Goal: Task Accomplishment & Management: Complete application form

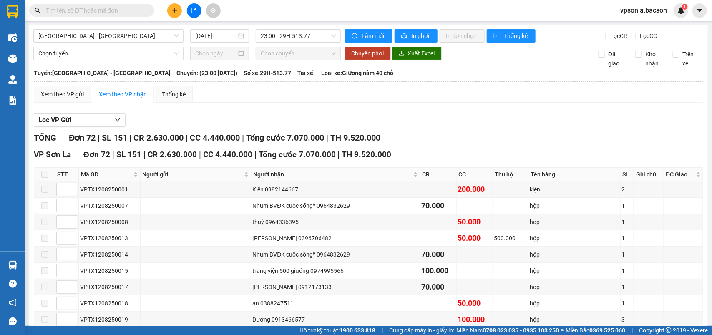
scroll to position [1100, 0]
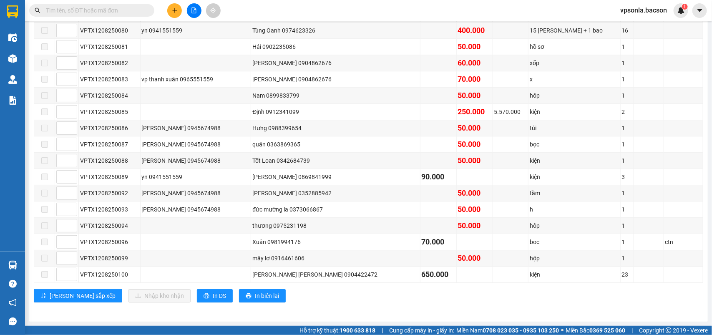
click at [58, 6] on input "text" at bounding box center [95, 10] width 98 height 9
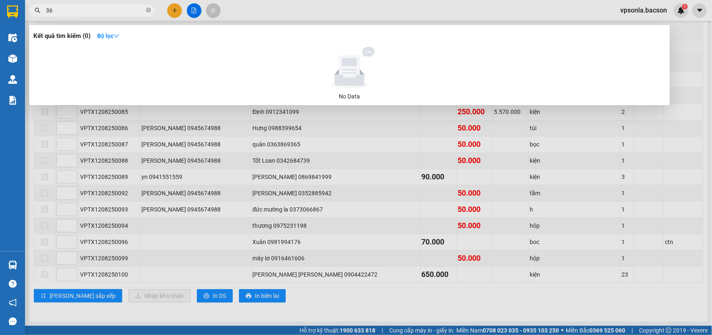
click at [169, 44] on div "Kết quả tìm kiếm ( 0 ) Bộ lọc No Data" at bounding box center [349, 65] width 641 height 80
click at [112, 3] on div at bounding box center [356, 167] width 712 height 335
click at [104, 9] on input "36" at bounding box center [95, 10] width 98 height 9
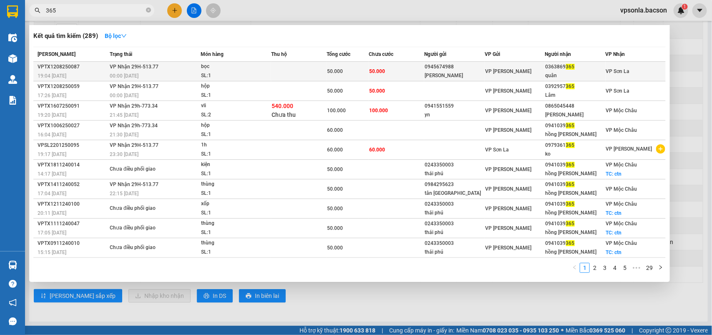
type input "365"
click at [580, 73] on div "quân" at bounding box center [576, 75] width 60 height 9
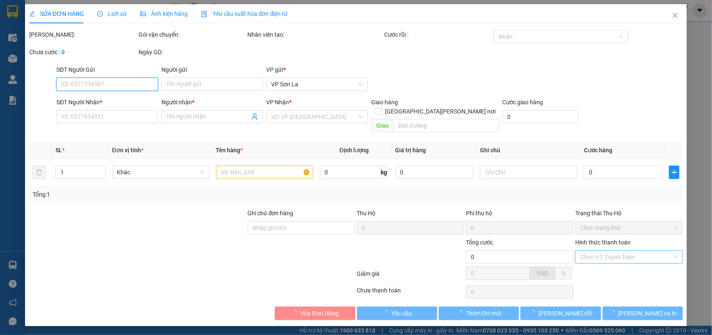
type input "0945674988"
type input "[PERSON_NAME]"
type input "0363869365"
type input "quân"
type input "50.000"
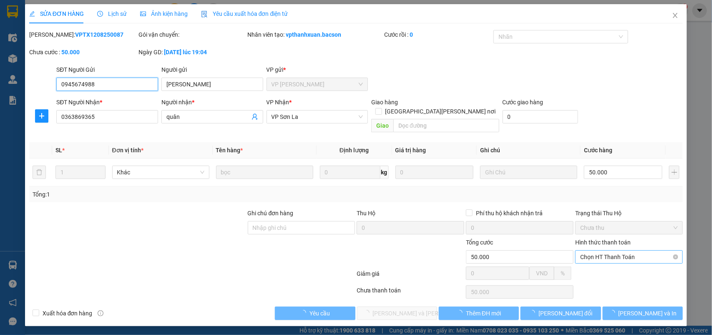
click at [589, 251] on span "Chọn HT Thanh Toán" at bounding box center [630, 257] width 98 height 13
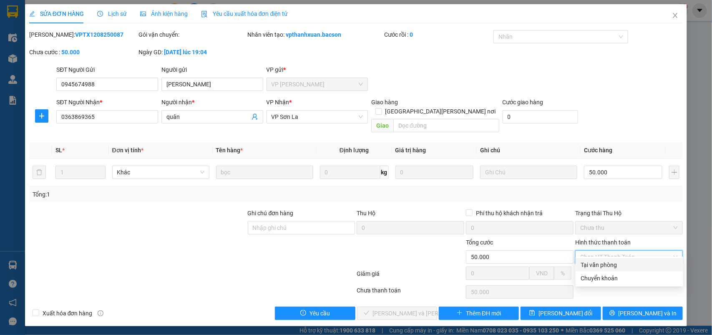
click at [589, 263] on div "Tại văn phòng" at bounding box center [630, 264] width 98 height 9
type input "0"
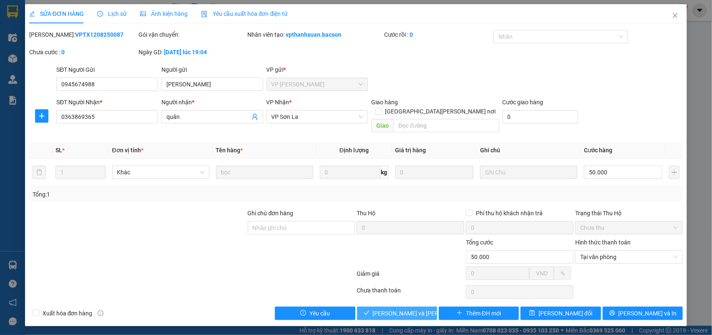
click at [395, 307] on button "[PERSON_NAME] và [PERSON_NAME] hàng" at bounding box center [397, 313] width 80 height 13
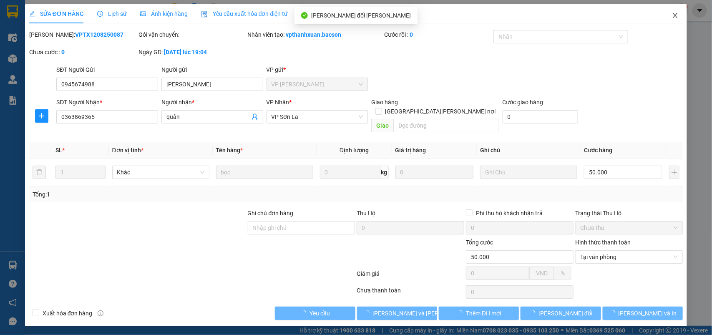
click at [677, 16] on icon "close" at bounding box center [675, 15] width 7 height 7
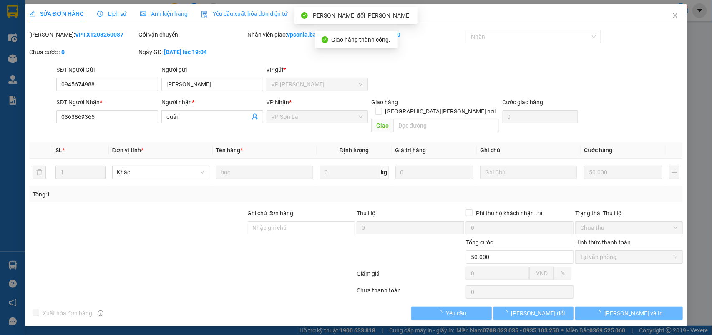
click at [677, 15] on div "1" at bounding box center [681, 10] width 15 height 15
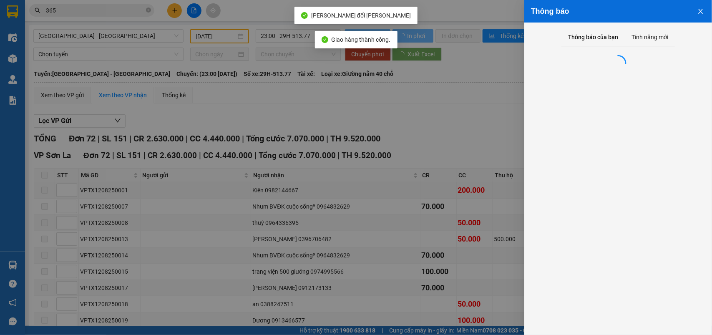
click at [677, 15] on div "Thông báo" at bounding box center [618, 11] width 174 height 9
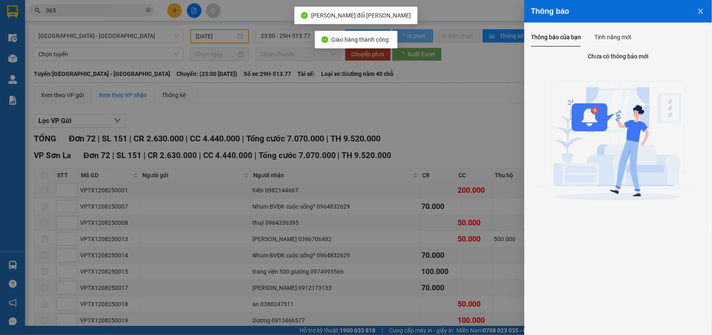
click at [447, 90] on div at bounding box center [356, 167] width 712 height 335
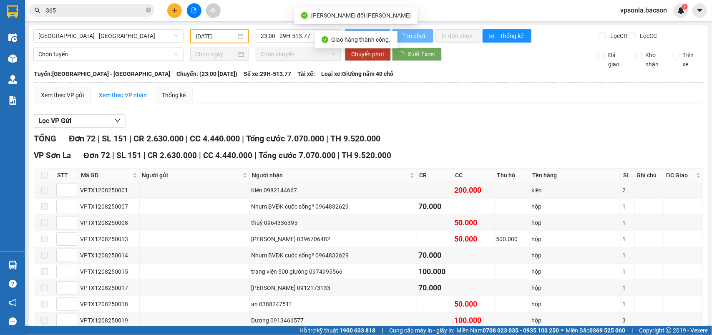
click at [84, 9] on input "365" at bounding box center [95, 10] width 98 height 9
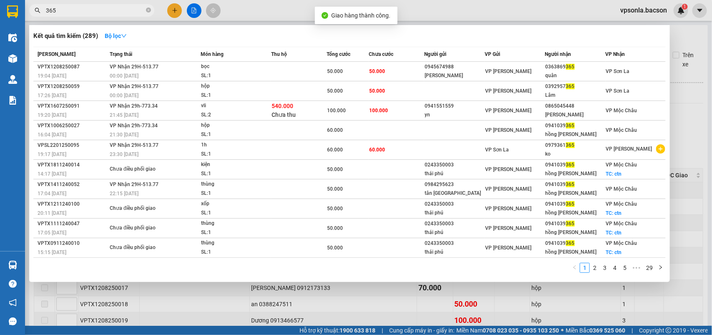
click at [84, 9] on input "365" at bounding box center [95, 10] width 98 height 9
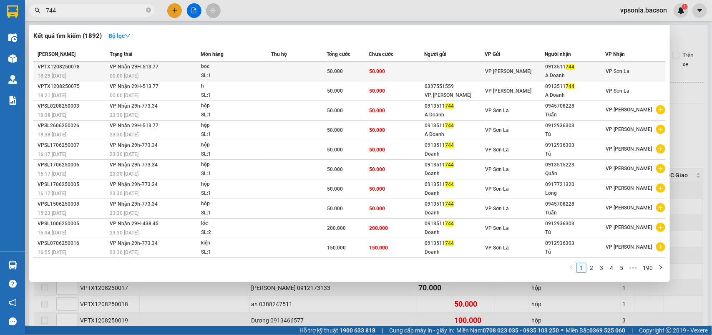
type input "744"
click at [551, 70] on div "0913511 744" at bounding box center [576, 67] width 60 height 9
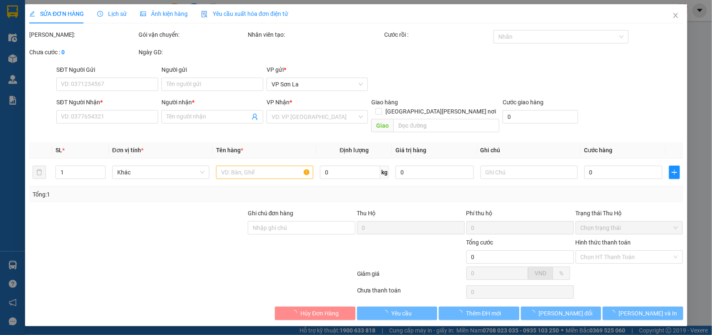
type input "0913511744"
type input "A Doanh"
type input "50.000"
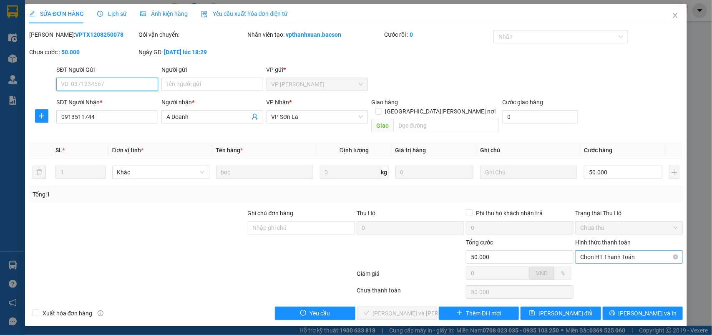
click at [589, 251] on span "Chọn HT Thanh Toán" at bounding box center [630, 257] width 98 height 13
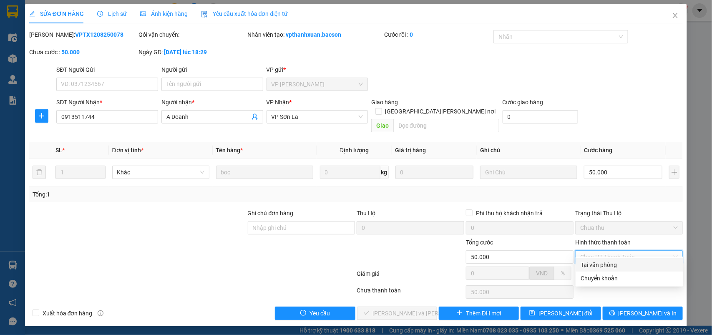
click at [589, 260] on div "Tại văn phòng" at bounding box center [630, 264] width 98 height 9
type input "0"
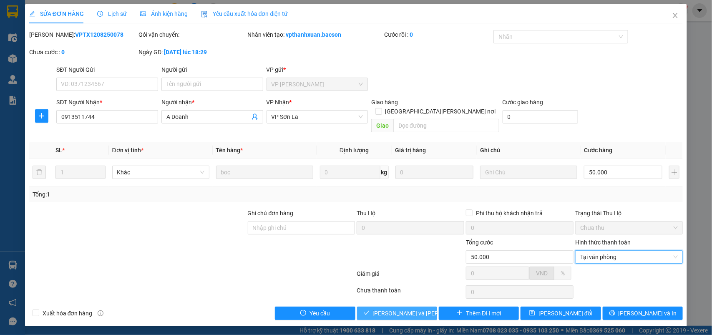
click at [398, 309] on span "[PERSON_NAME] và [PERSON_NAME] hàng" at bounding box center [429, 313] width 113 height 9
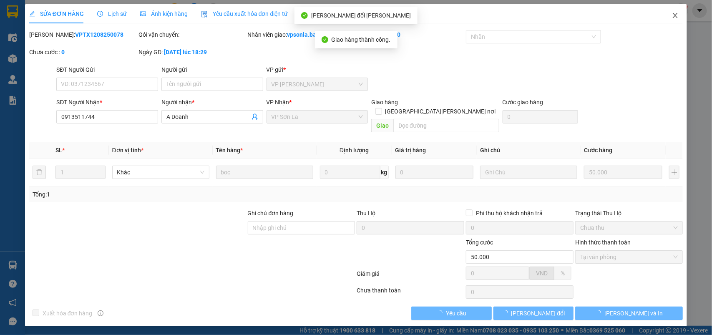
click at [674, 15] on icon "close" at bounding box center [675, 15] width 7 height 7
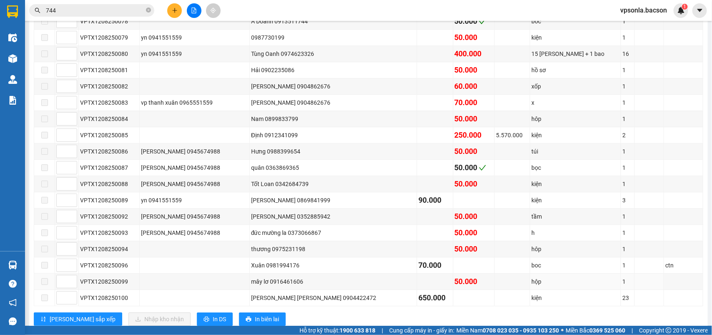
scroll to position [1100, 0]
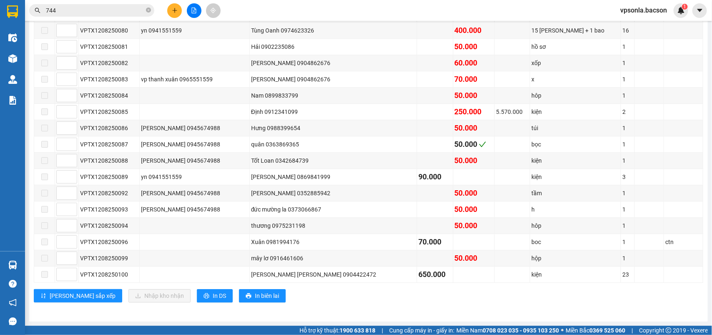
click at [99, 9] on input "744" at bounding box center [95, 10] width 98 height 9
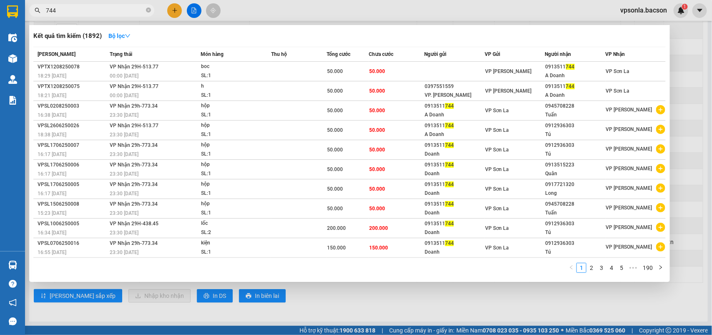
click at [99, 9] on input "744" at bounding box center [95, 10] width 98 height 9
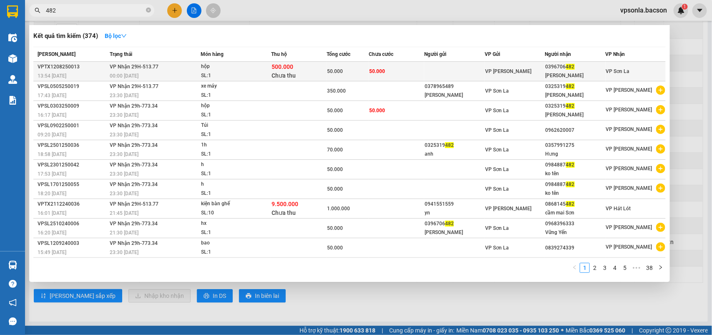
type input "482"
click at [554, 65] on div "0396706 482" at bounding box center [576, 67] width 60 height 9
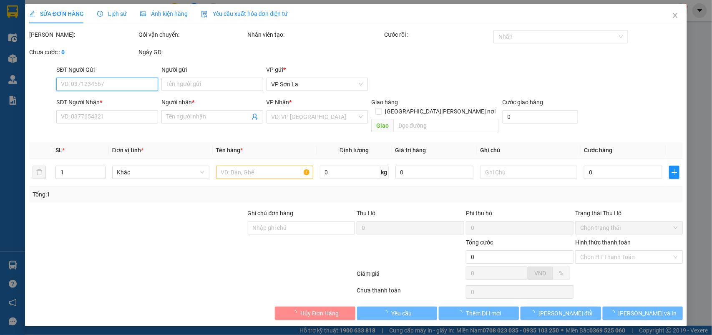
type input "0396706482"
type input "[PERSON_NAME]"
type input "50.000"
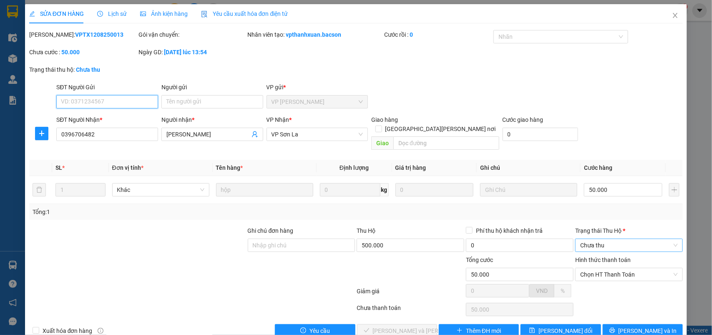
click at [597, 239] on span "Chưa thu" at bounding box center [630, 245] width 98 height 13
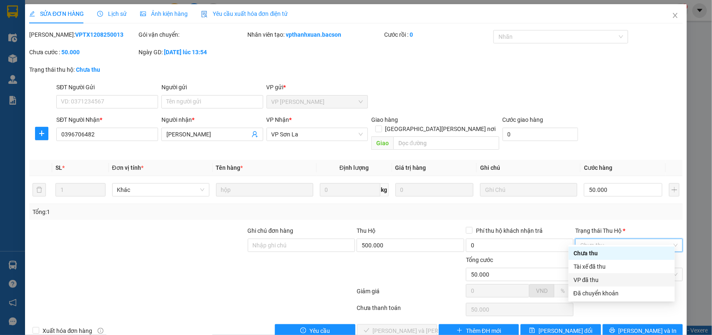
click at [583, 279] on div "VP đã thu" at bounding box center [622, 279] width 96 height 9
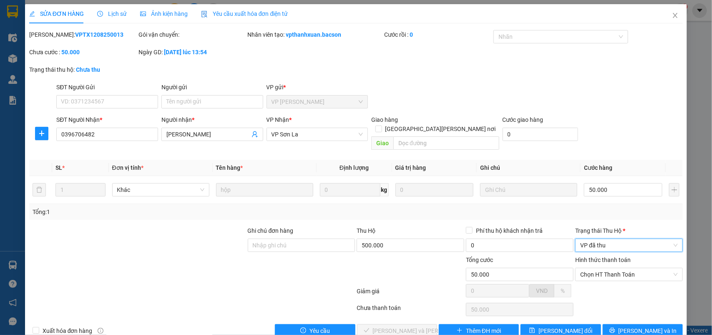
click at [591, 274] on div "Hình thức thanh toán Chọn HT Thanh Toán" at bounding box center [630, 269] width 108 height 29
click at [593, 268] on span "Chọn HT Thanh Toán" at bounding box center [630, 274] width 98 height 13
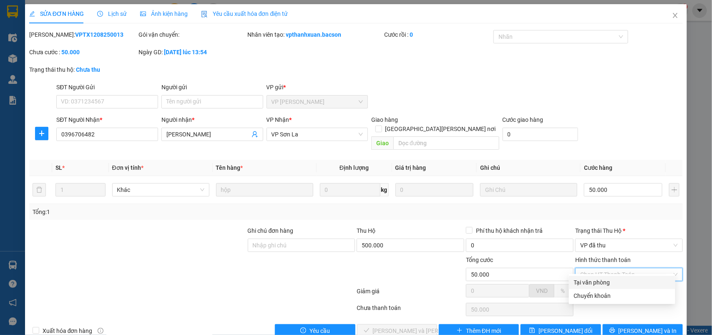
click at [591, 278] on div "Tại văn phòng" at bounding box center [622, 282] width 96 height 9
type input "0"
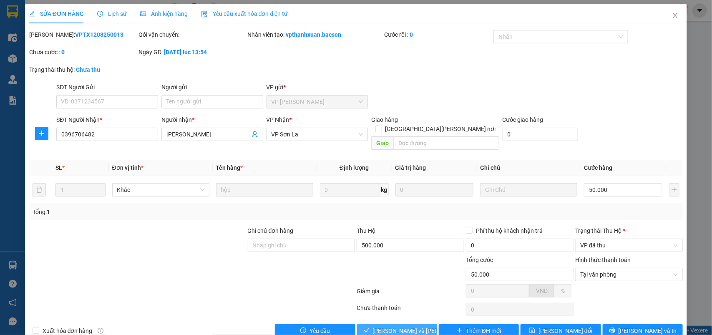
click at [391, 326] on span "[PERSON_NAME] và [PERSON_NAME] hàng" at bounding box center [429, 330] width 113 height 9
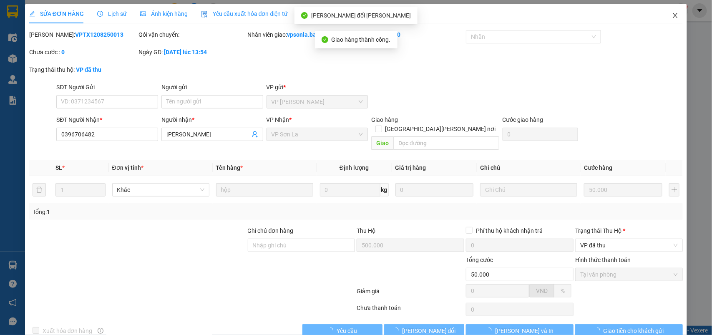
click at [674, 17] on icon "close" at bounding box center [676, 15] width 5 height 5
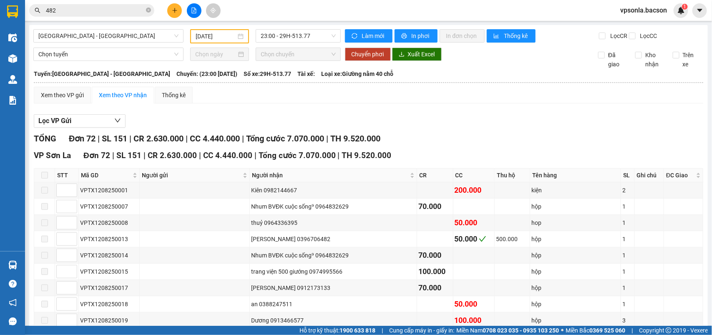
click at [101, 6] on input "482" at bounding box center [95, 10] width 98 height 9
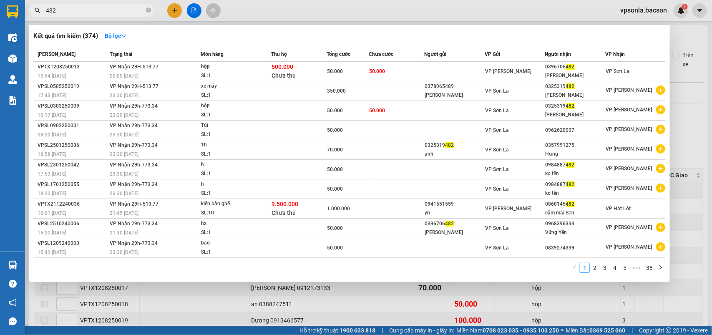
click at [101, 6] on input "482" at bounding box center [95, 10] width 98 height 9
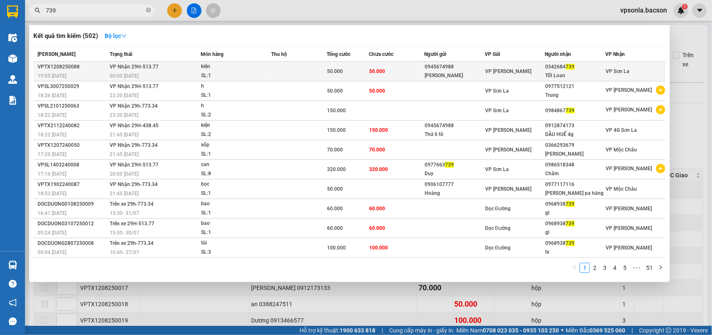
type input "739"
click at [516, 63] on td "VP [PERSON_NAME]" at bounding box center [515, 72] width 61 height 20
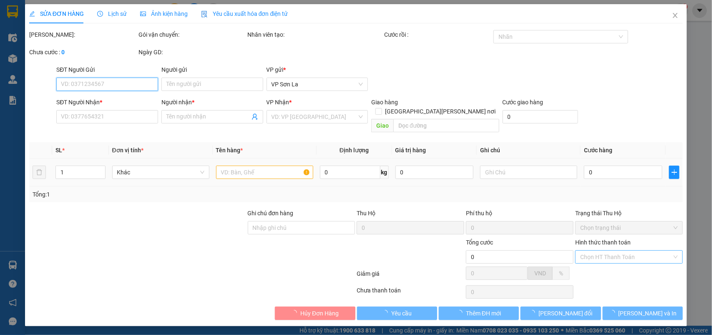
type input "0945674988"
type input "[PERSON_NAME]"
type input "0342684739"
type input "Tốt Loan"
type input "50.000"
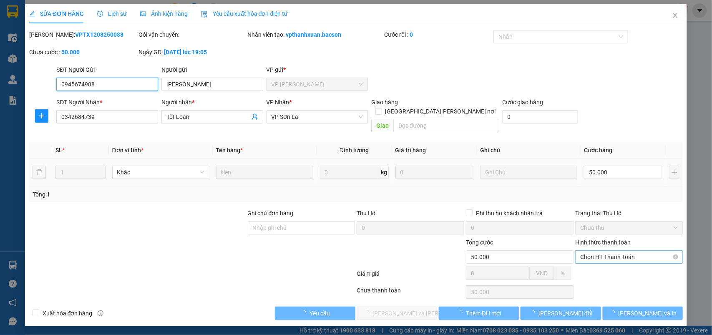
click at [597, 251] on span "Chọn HT Thanh Toán" at bounding box center [630, 257] width 98 height 13
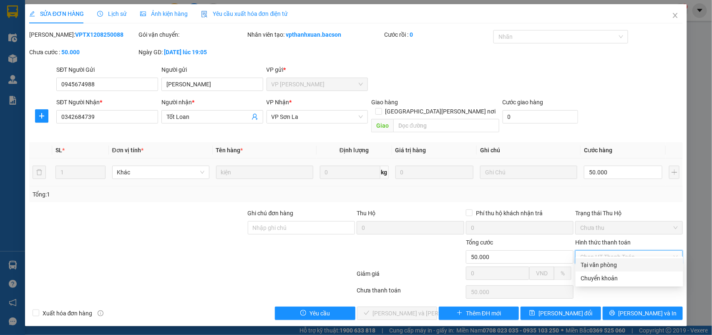
click at [588, 267] on div "Tại văn phòng" at bounding box center [630, 264] width 98 height 9
type input "0"
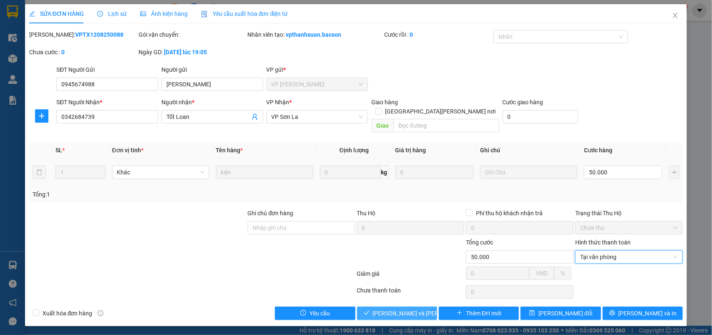
click at [434, 307] on button "[PERSON_NAME] và [PERSON_NAME] hàng" at bounding box center [397, 313] width 80 height 13
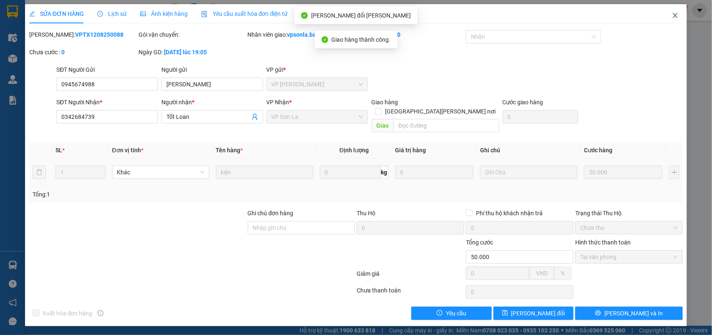
click at [677, 17] on icon "close" at bounding box center [675, 15] width 7 height 7
click at [677, 17] on div "vpsonla.bacson 1" at bounding box center [651, 10] width 75 height 15
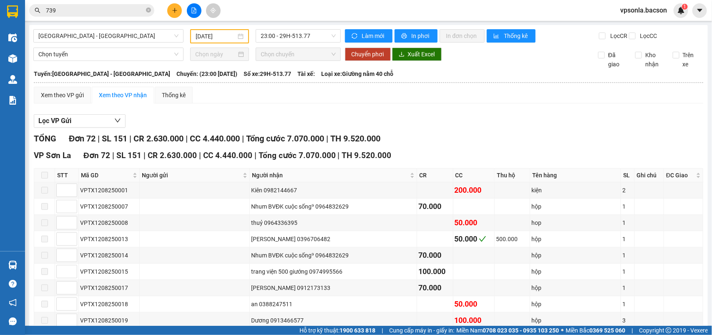
click at [104, 15] on span "739" at bounding box center [91, 10] width 125 height 13
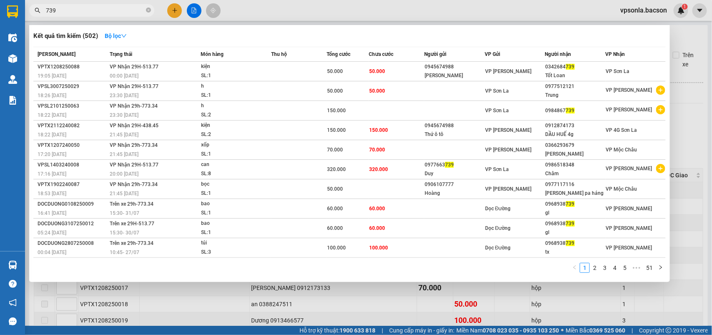
click at [104, 15] on span "739" at bounding box center [91, 10] width 125 height 13
click at [107, 13] on input "739" at bounding box center [95, 10] width 98 height 9
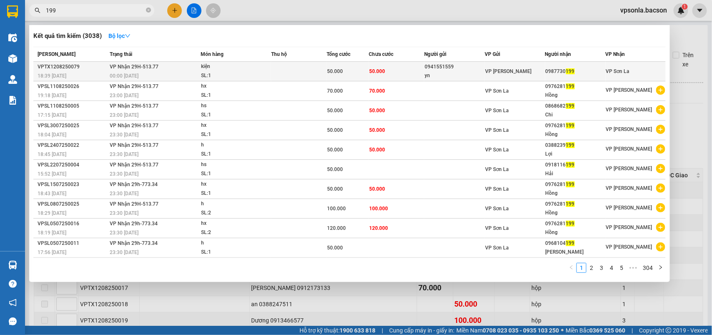
type input "199"
click at [520, 66] on td "VP [PERSON_NAME]" at bounding box center [515, 72] width 61 height 20
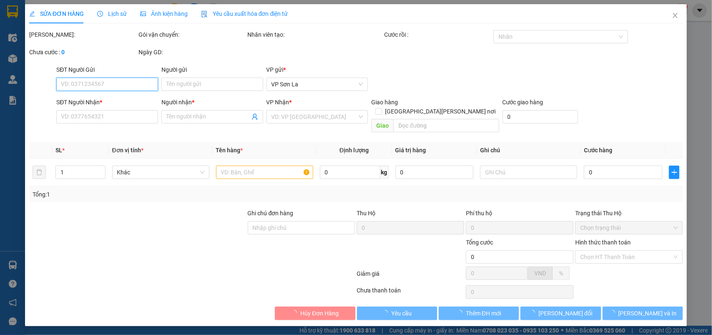
type input "0941551559"
type input "yn"
type input "0987730199"
type input "50.000"
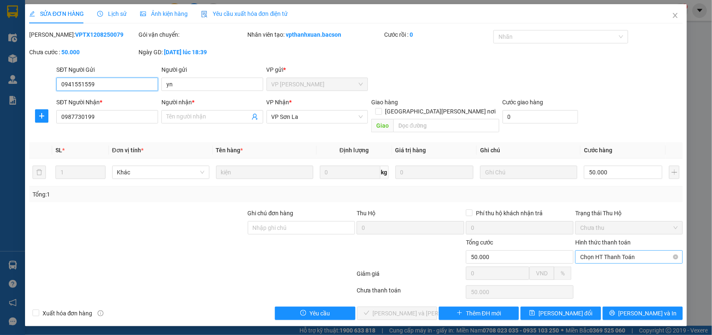
click at [608, 251] on span "Chọn HT Thanh Toán" at bounding box center [630, 257] width 98 height 13
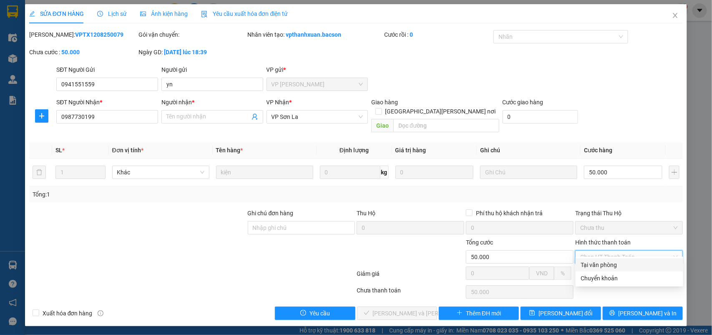
drag, startPoint x: 597, startPoint y: 264, endPoint x: 545, endPoint y: 267, distance: 52.2
click at [597, 265] on div "Tại văn phòng" at bounding box center [630, 264] width 98 height 9
type input "0"
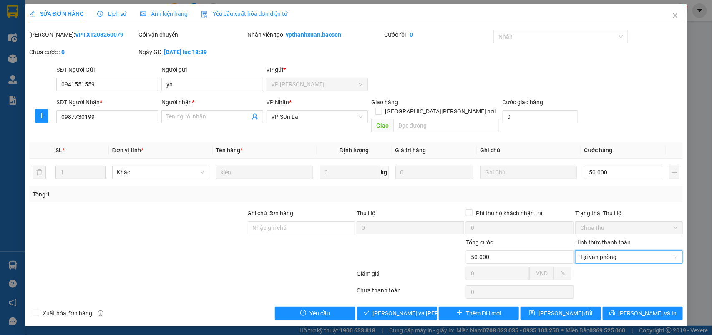
click at [401, 297] on div "Total Paid Fee 0 Total UnPaid Fee 50.000 Cash Collection Total Fee Mã ĐH: VPTX1…" at bounding box center [356, 175] width 654 height 290
click at [400, 309] on span "[PERSON_NAME] và [PERSON_NAME] hàng" at bounding box center [429, 313] width 113 height 9
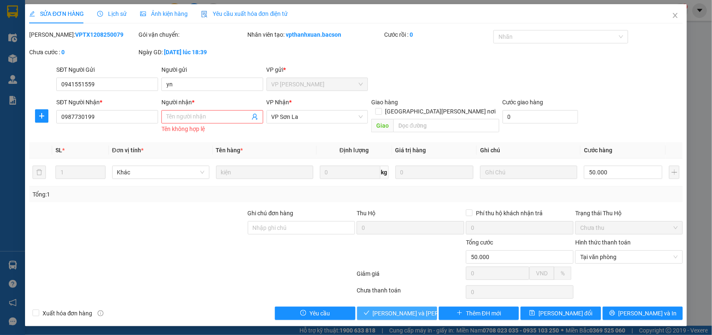
click at [376, 309] on span "[PERSON_NAME] và [PERSON_NAME] hàng" at bounding box center [429, 313] width 113 height 9
click at [666, 11] on span "Close" at bounding box center [675, 15] width 23 height 23
click at [669, 18] on div "Kết quả [PERSON_NAME] ( 3038 ) Bộ lọc Mã ĐH Trạng thái Món hàng Thu hộ [PERSON_…" at bounding box center [356, 10] width 712 height 21
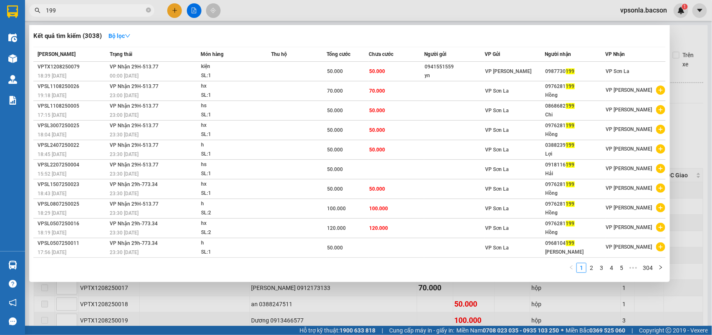
click at [67, 8] on input "199" at bounding box center [95, 10] width 98 height 9
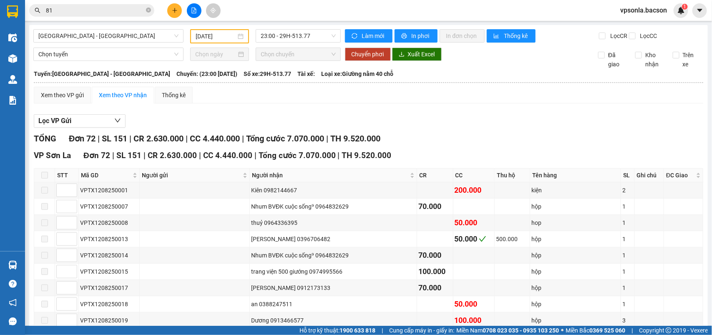
type input "818"
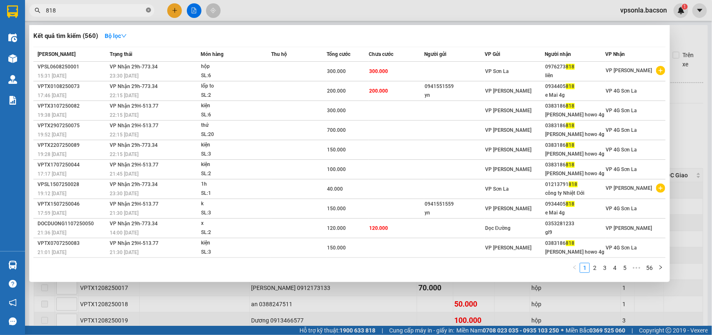
click at [148, 8] on icon "close-circle" at bounding box center [148, 10] width 5 height 5
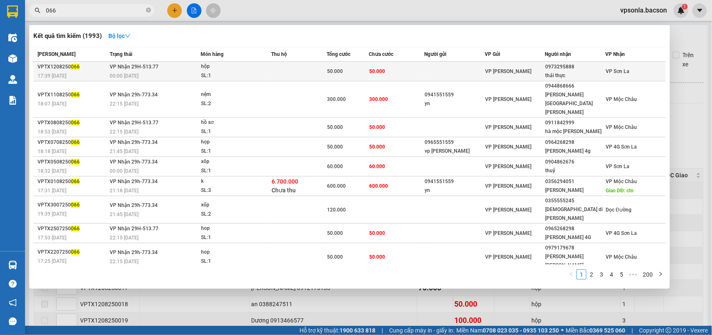
type input "066"
click at [544, 68] on div "VP [PERSON_NAME]" at bounding box center [515, 71] width 60 height 9
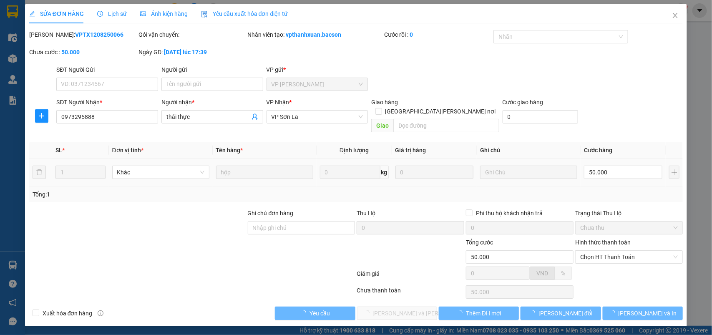
type input "0973295888"
type input "thái thực"
type input "50.000"
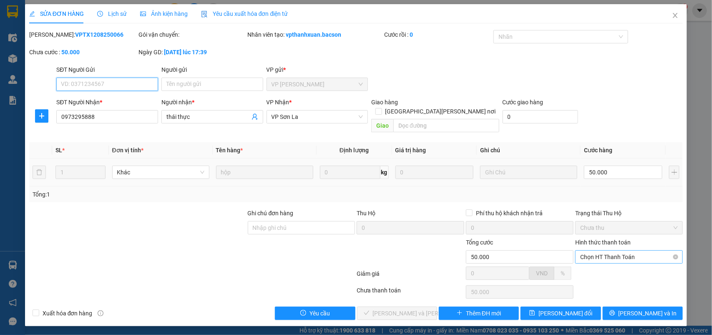
click at [591, 251] on span "Chọn HT Thanh Toán" at bounding box center [630, 257] width 98 height 13
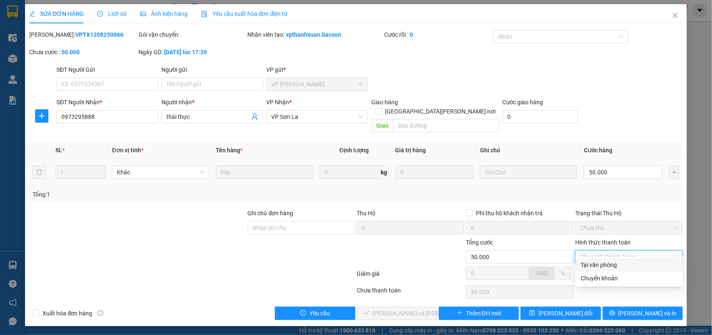
click at [589, 264] on div "Tại văn phòng" at bounding box center [630, 264] width 98 height 9
type input "0"
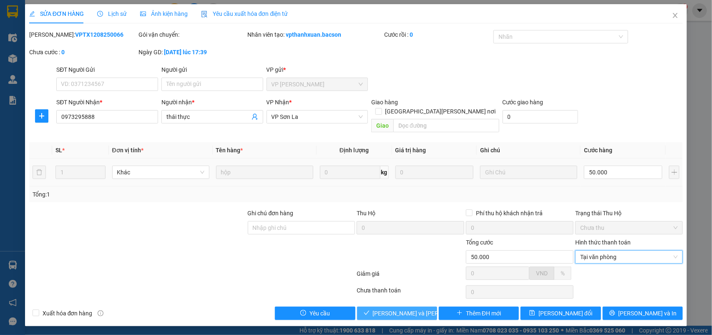
click at [370, 310] on icon "check" at bounding box center [367, 313] width 6 height 6
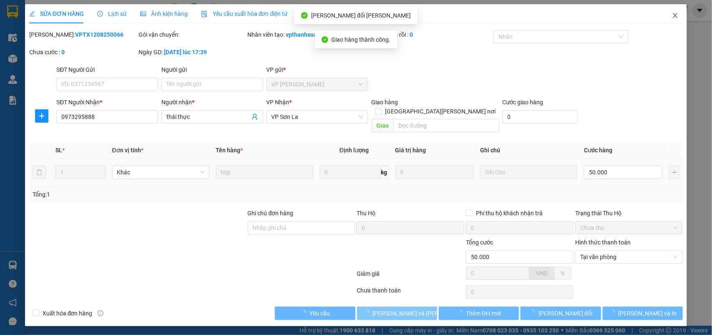
click at [673, 12] on icon "close" at bounding box center [675, 15] width 7 height 7
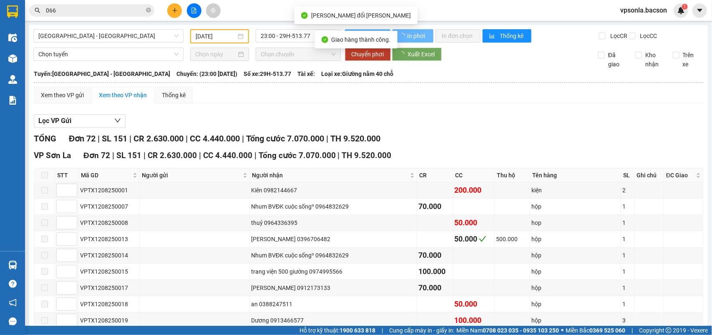
click at [677, 17] on div "vpsonla.bacson 1" at bounding box center [651, 10] width 75 height 15
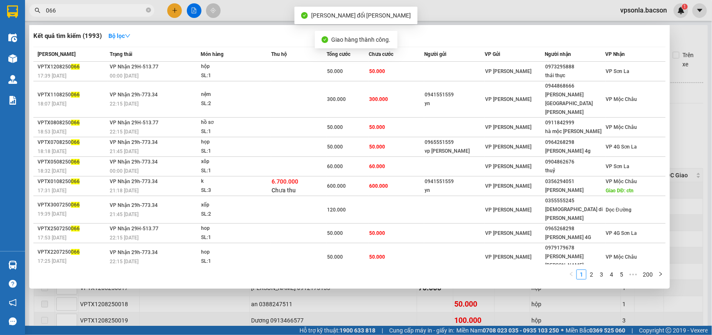
click at [96, 13] on input "066" at bounding box center [95, 10] width 98 height 9
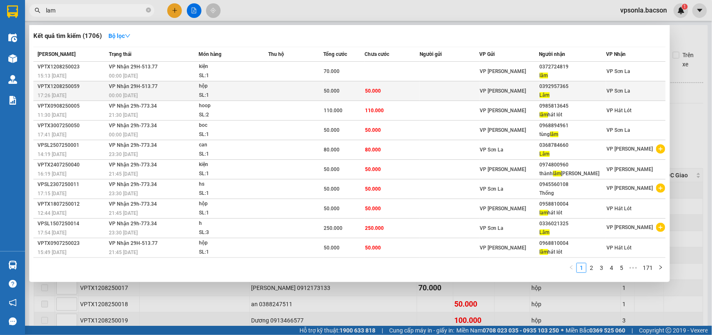
type input "lam"
click at [573, 86] on div "0392957365" at bounding box center [573, 86] width 66 height 9
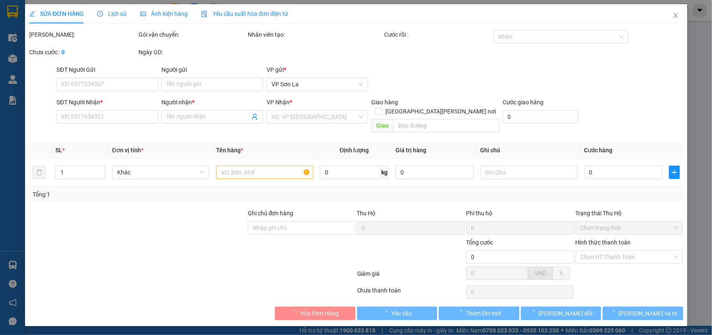
type input "0392957365"
type input "Lâm"
type input "50.000"
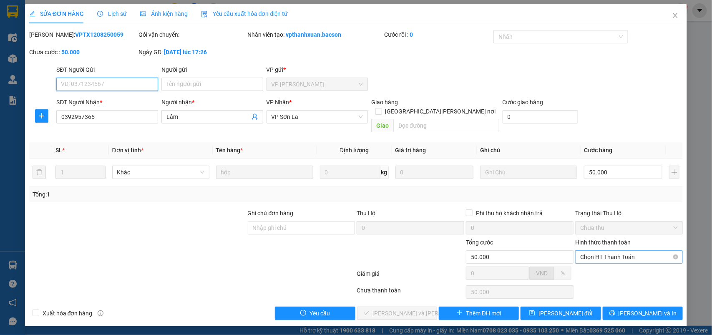
click at [611, 251] on span "Chọn HT Thanh Toán" at bounding box center [630, 257] width 98 height 13
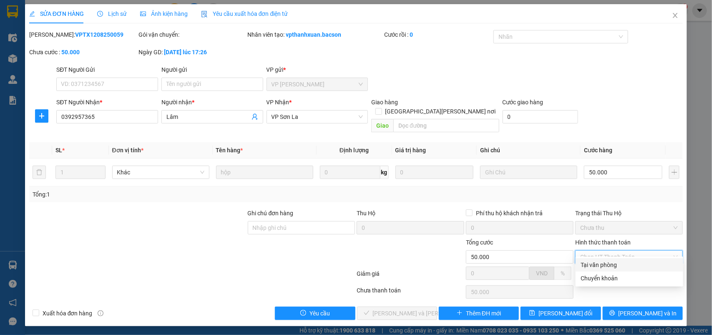
click at [601, 259] on div "Tại văn phòng" at bounding box center [630, 264] width 108 height 13
type input "0"
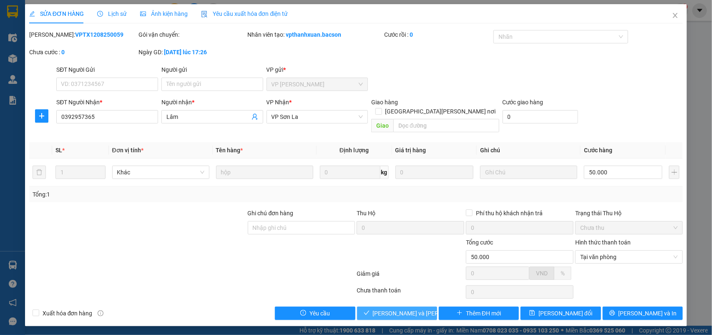
click at [402, 309] on span "[PERSON_NAME] và [PERSON_NAME] hàng" at bounding box center [429, 313] width 113 height 9
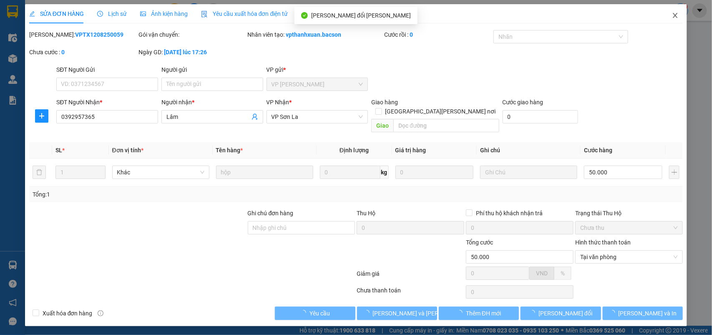
click at [671, 13] on span "Close" at bounding box center [675, 15] width 23 height 23
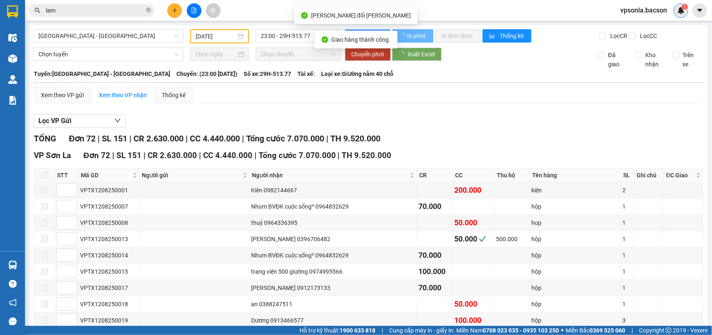
click at [675, 14] on div "1" at bounding box center [681, 10] width 15 height 15
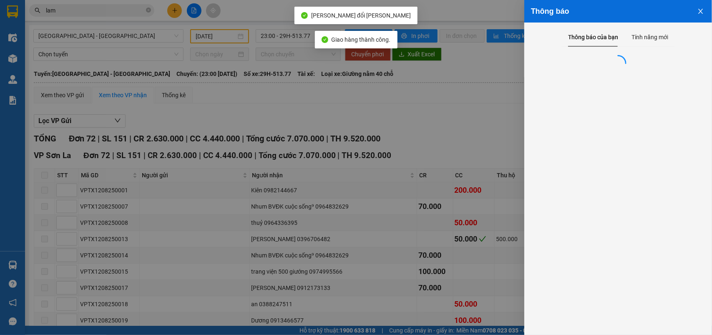
click at [420, 138] on div at bounding box center [356, 167] width 712 height 335
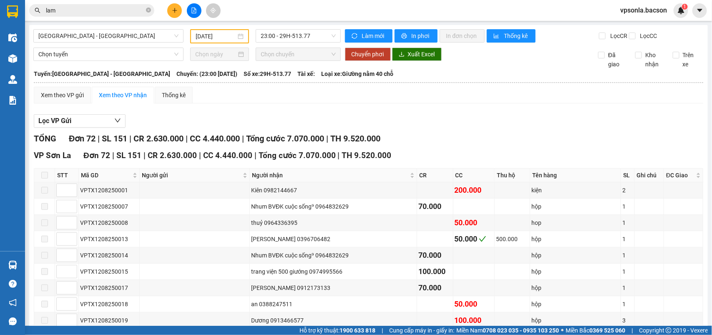
click at [111, 9] on input "lam" at bounding box center [95, 10] width 98 height 9
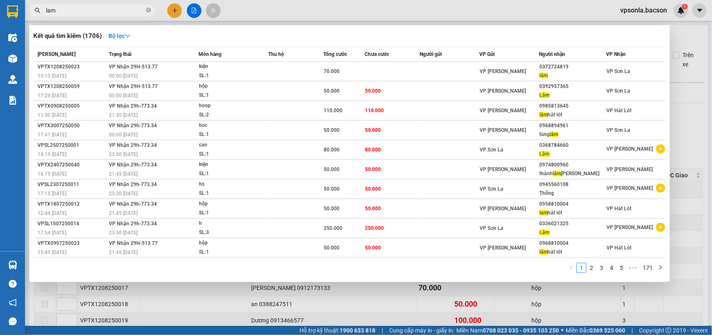
click at [111, 9] on input "lam" at bounding box center [95, 10] width 98 height 9
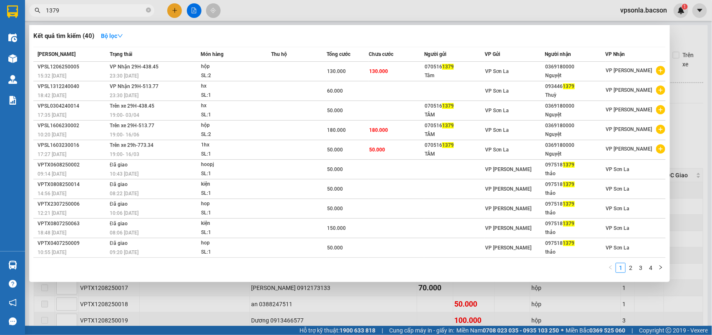
click at [86, 9] on input "1379" at bounding box center [95, 10] width 98 height 9
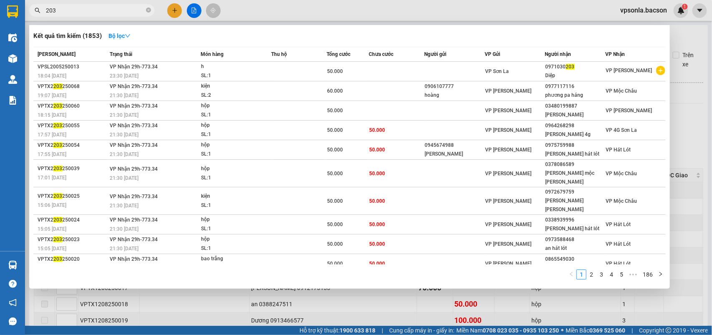
click at [118, 8] on input "203" at bounding box center [95, 10] width 98 height 9
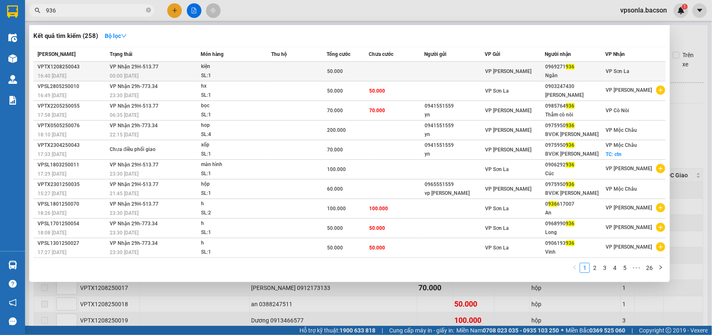
type input "936"
click at [546, 69] on div "0969271 936" at bounding box center [576, 67] width 60 height 9
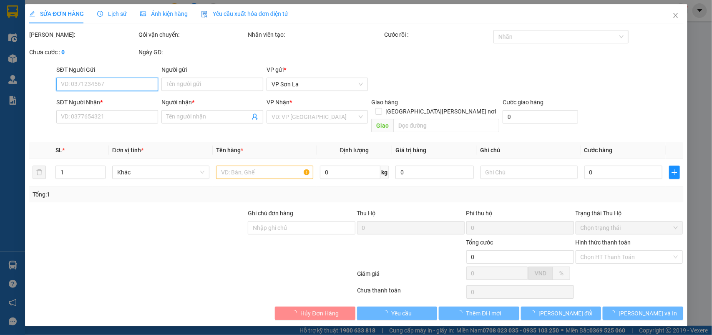
type input "0969271936"
type input "Ngân"
type input "50.000"
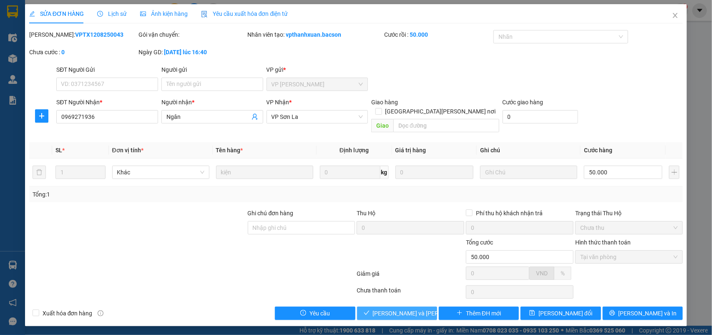
click at [403, 311] on button "[PERSON_NAME] và [PERSON_NAME] hàng" at bounding box center [397, 313] width 80 height 13
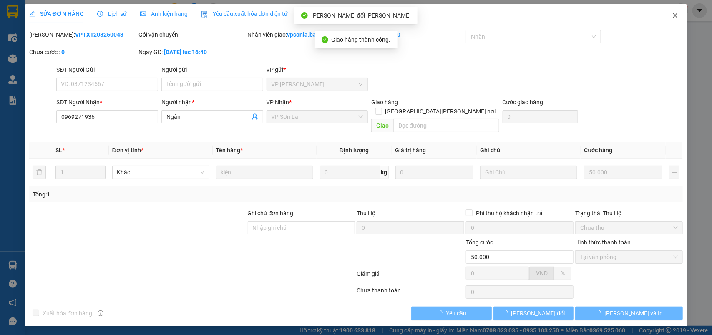
click at [675, 18] on icon "close" at bounding box center [675, 15] width 7 height 7
click at [675, 18] on div "Kết quả [PERSON_NAME] ( 258 ) Bộ lọc Mã ĐH Trạng thái Món hàng Thu hộ [PERSON_N…" at bounding box center [356, 10] width 712 height 21
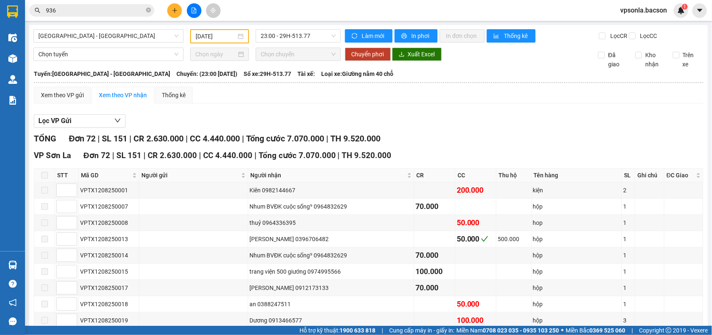
click at [73, 10] on input "936" at bounding box center [95, 10] width 98 height 9
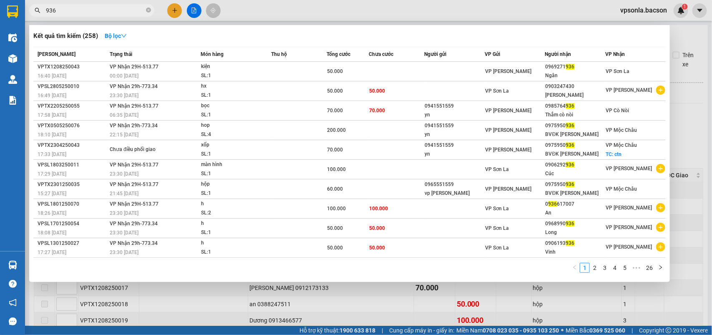
click at [73, 10] on input "936" at bounding box center [95, 10] width 98 height 9
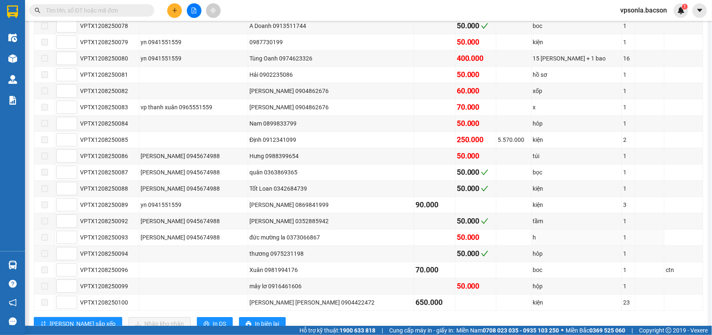
scroll to position [1100, 0]
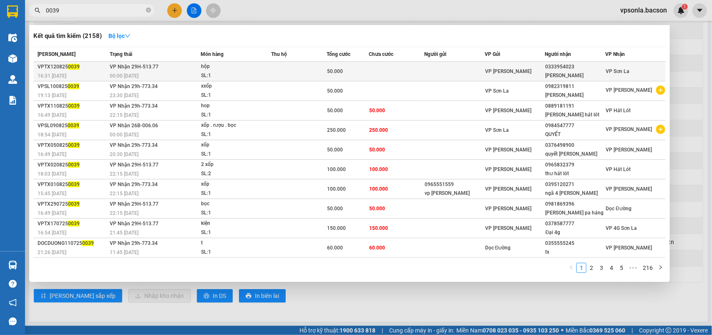
type input "0039"
click at [569, 66] on div "0333954023" at bounding box center [576, 67] width 60 height 9
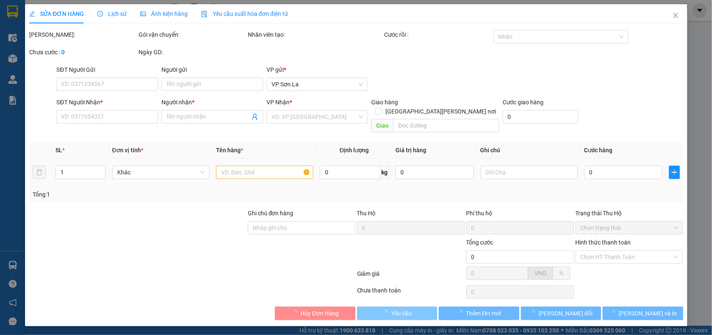
type input "0333954023"
type input "[PERSON_NAME]"
type input "50.000"
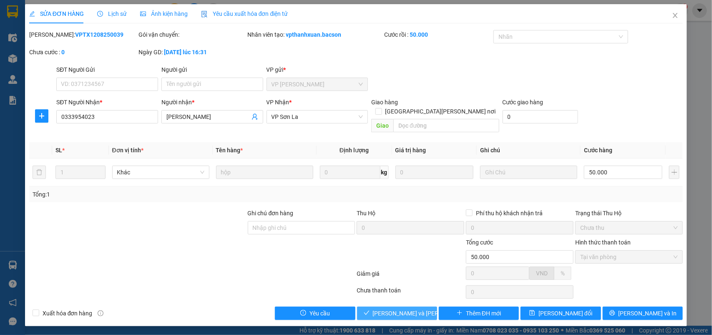
click at [391, 309] on span "[PERSON_NAME] và [PERSON_NAME] hàng" at bounding box center [429, 313] width 113 height 9
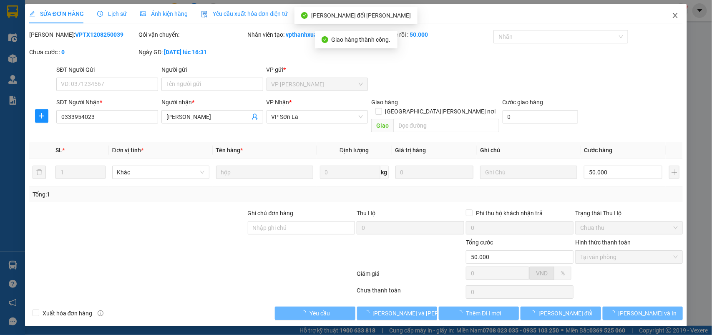
click at [671, 17] on span "Close" at bounding box center [675, 15] width 23 height 23
click at [676, 17] on div "vpsonla.bacson 1" at bounding box center [651, 10] width 75 height 15
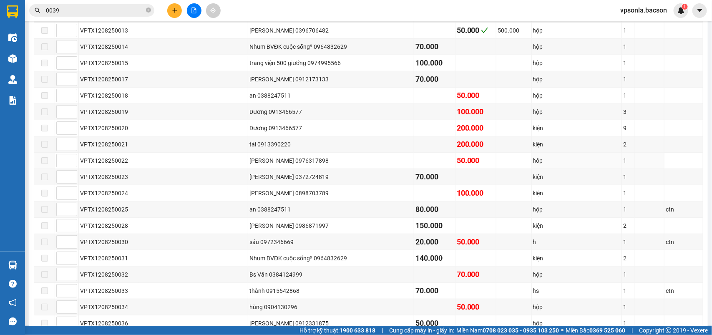
scroll to position [574, 0]
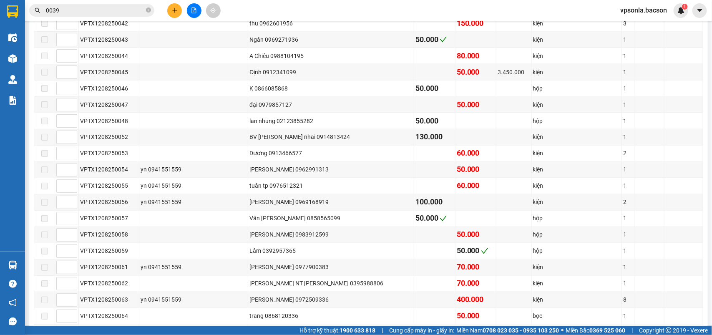
click at [86, 8] on input "0039" at bounding box center [95, 10] width 98 height 9
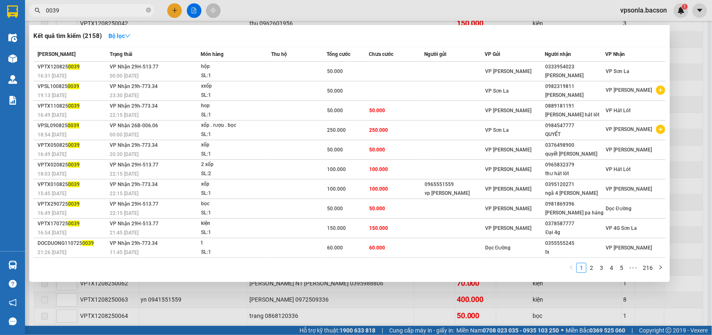
click at [86, 8] on input "0039" at bounding box center [95, 10] width 98 height 9
type input "9"
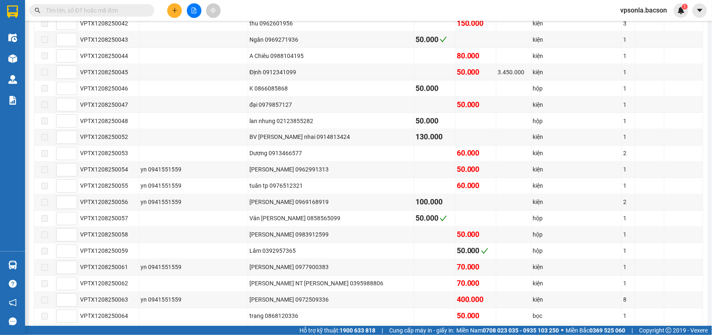
type input "2"
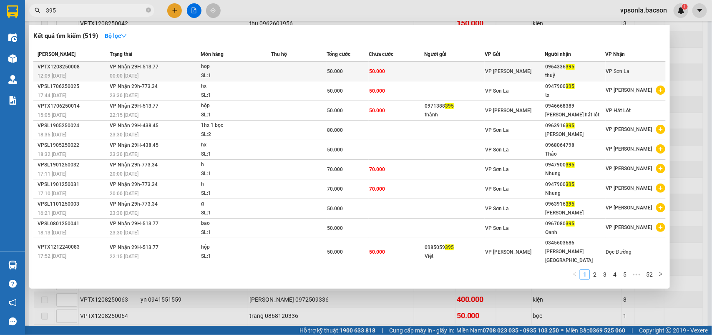
type input "395"
click at [583, 70] on div "0964336 395" at bounding box center [576, 67] width 60 height 9
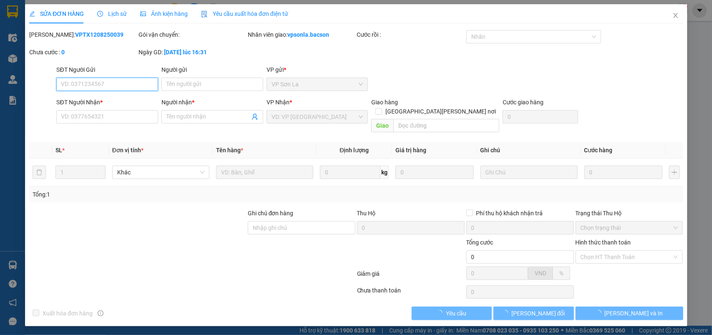
type input "0964336395"
type input "thuỷ"
type input "50.000"
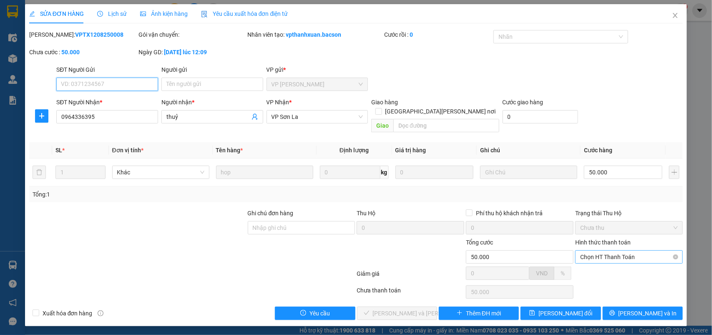
click at [617, 254] on span "Chọn HT Thanh Toán" at bounding box center [630, 257] width 98 height 13
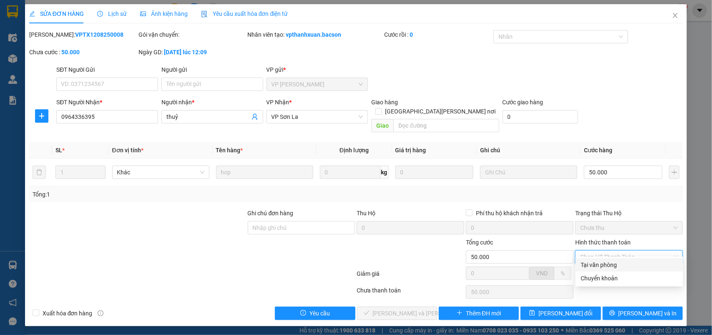
click at [610, 260] on div "Tại văn phòng" at bounding box center [630, 264] width 98 height 9
type input "0"
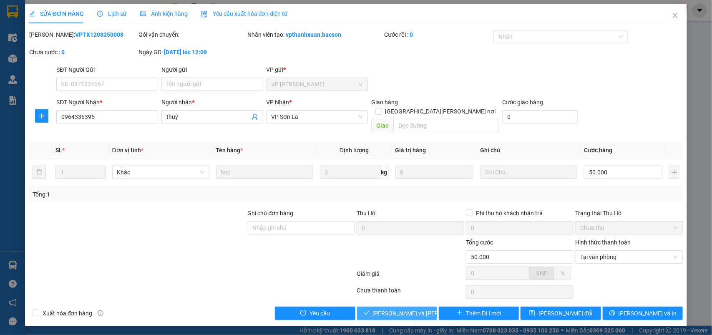
click at [422, 309] on span "[PERSON_NAME] và [PERSON_NAME] hàng" at bounding box center [429, 313] width 113 height 9
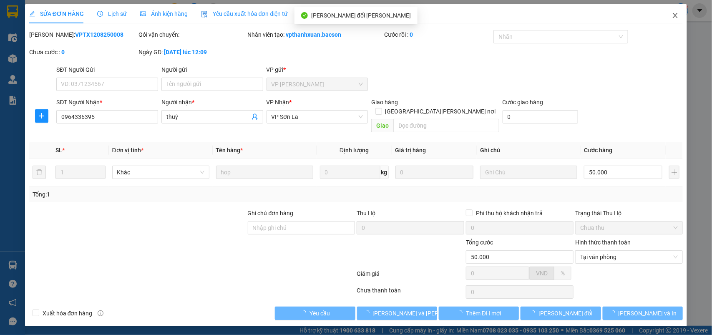
click at [677, 13] on icon "close" at bounding box center [675, 15] width 7 height 7
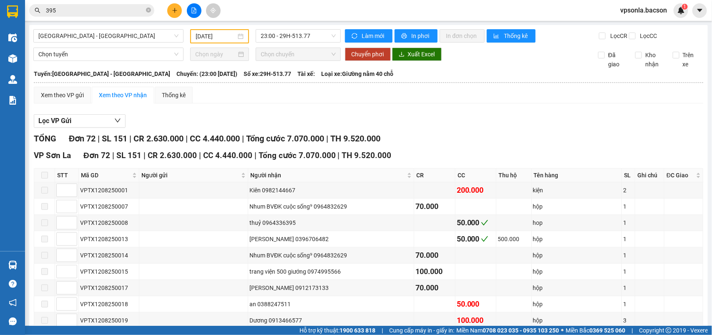
click at [82, 13] on input "395" at bounding box center [95, 10] width 98 height 9
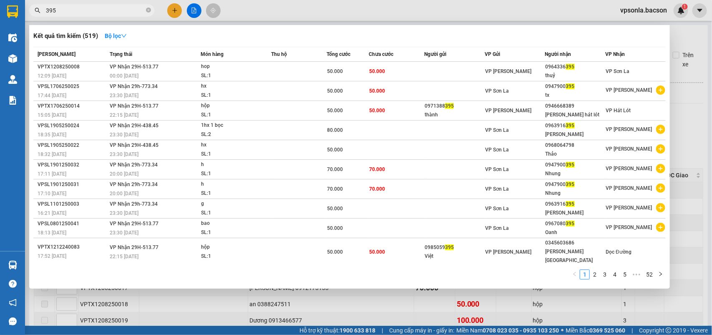
drag, startPoint x: 82, startPoint y: 13, endPoint x: 115, endPoint y: -4, distance: 37.1
click at [115, 0] on html "Kết quả [PERSON_NAME] ( 519 ) Bộ lọc Mã ĐH Trạng thái Món hàng Thu hộ [PERSON_N…" at bounding box center [356, 167] width 712 height 335
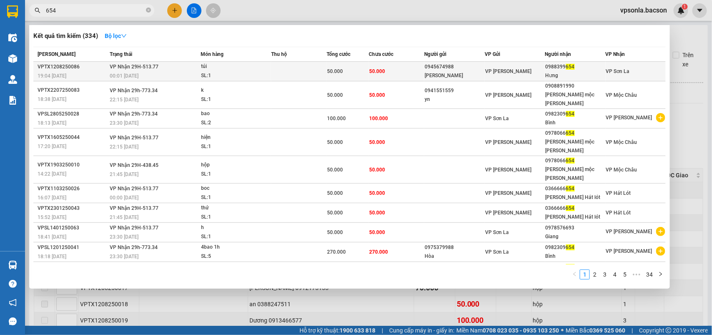
type input "654"
click at [600, 76] on div "Hưng" at bounding box center [576, 75] width 60 height 9
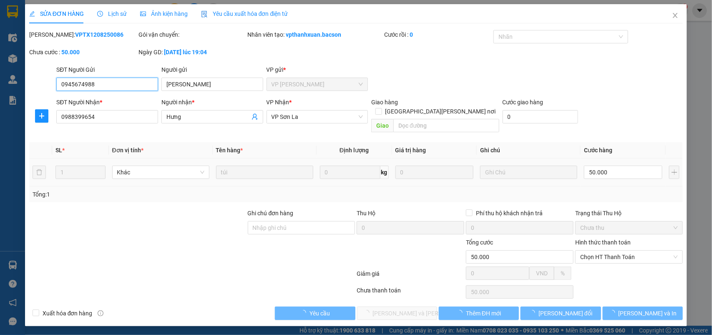
type input "0945674988"
type input "[PERSON_NAME]"
type input "0988399654"
type input "Hưng"
type input "50.000"
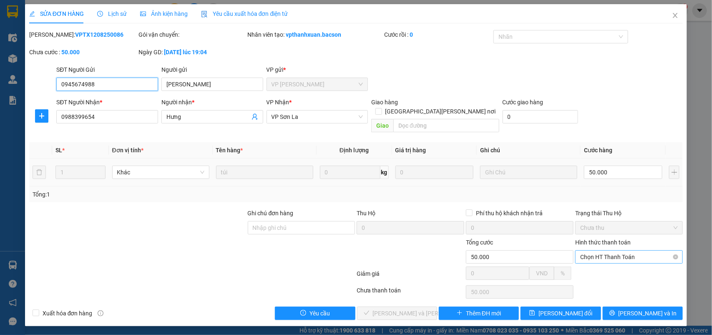
click at [592, 251] on span "Chọn HT Thanh Toán" at bounding box center [630, 257] width 98 height 13
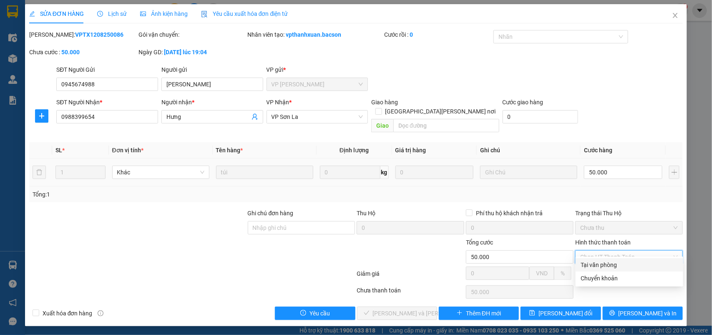
click at [591, 261] on div "Tại văn phòng" at bounding box center [630, 264] width 98 height 9
type input "0"
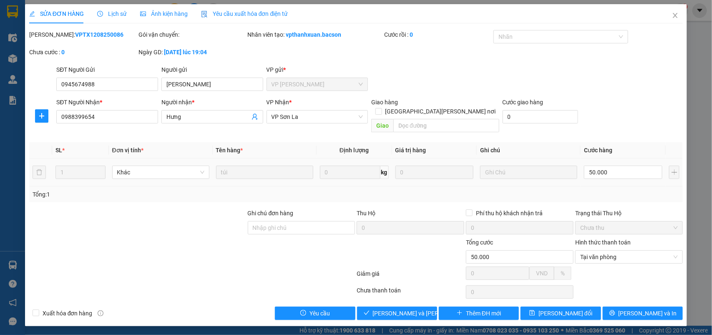
click at [403, 317] on div "SỬA ĐƠN HÀNG Lịch sử [PERSON_NAME] hàng Yêu cầu xuất [PERSON_NAME] điện tử Tota…" at bounding box center [356, 165] width 663 height 322
click at [409, 309] on span "[PERSON_NAME] và [PERSON_NAME] hàng" at bounding box center [429, 313] width 113 height 9
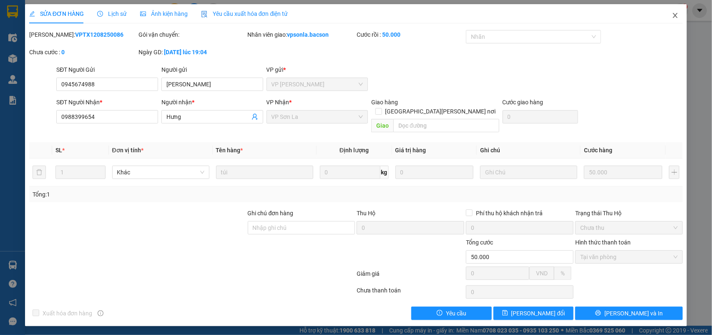
click at [673, 18] on icon "close" at bounding box center [675, 15] width 7 height 7
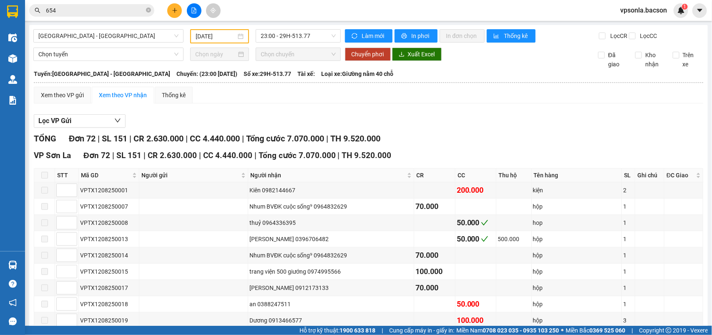
click at [675, 17] on div "vpsonla.bacson 1" at bounding box center [651, 10] width 75 height 15
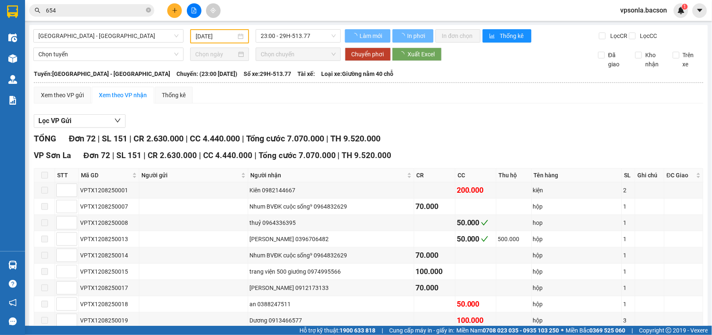
click at [121, 11] on input "654" at bounding box center [95, 10] width 98 height 9
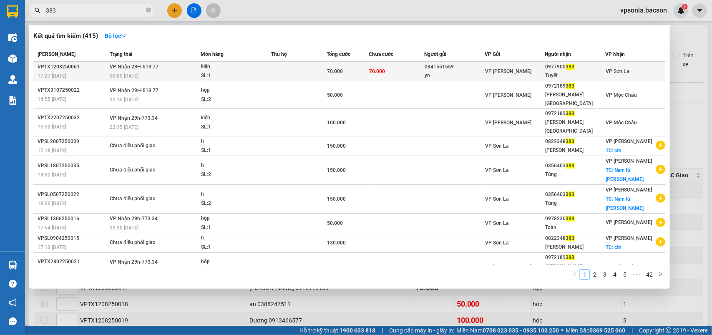
type input "383"
click at [553, 71] on div "Tuyết" at bounding box center [576, 75] width 60 height 9
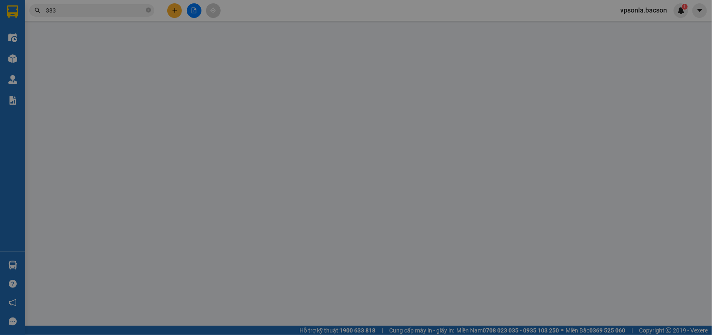
type input "0941551559"
type input "yn"
type input "0977900383"
type input "Tuyết"
type input "70.000"
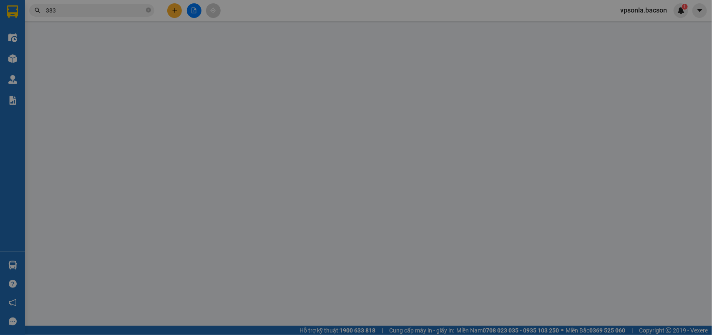
type input "70.000"
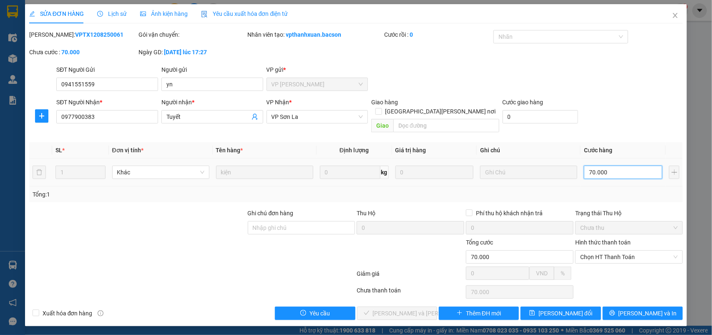
click at [608, 166] on input "70.000" at bounding box center [623, 172] width 78 height 13
type input "5"
type input "50"
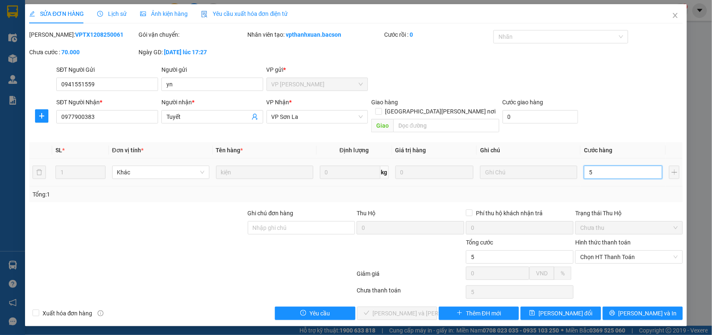
type input "50"
type input "50.000"
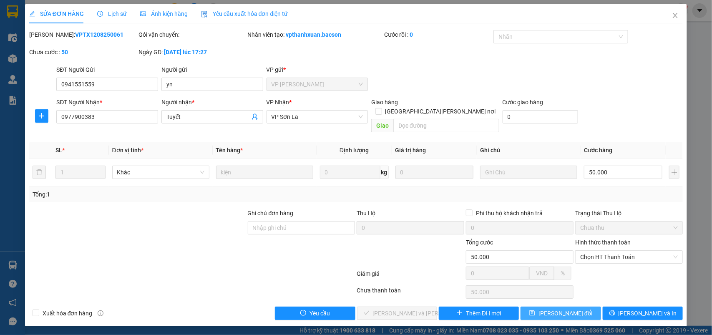
click at [573, 309] on span "[PERSON_NAME] đổi" at bounding box center [566, 313] width 54 height 9
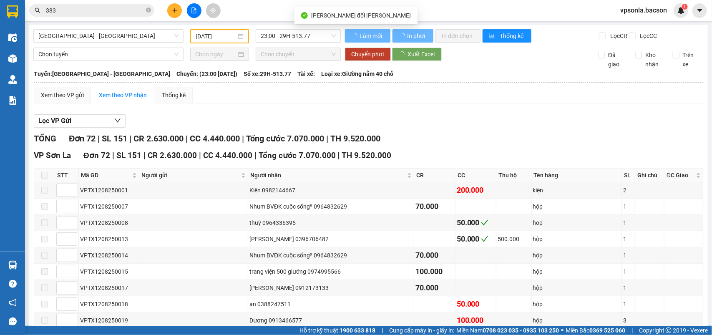
click at [105, 10] on input "383" at bounding box center [95, 10] width 98 height 9
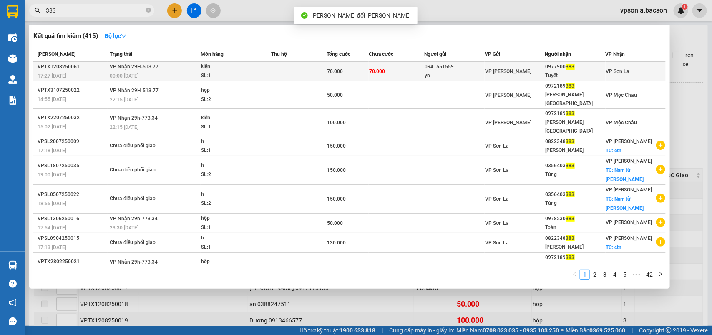
click at [567, 74] on div "Tuyết" at bounding box center [576, 75] width 60 height 9
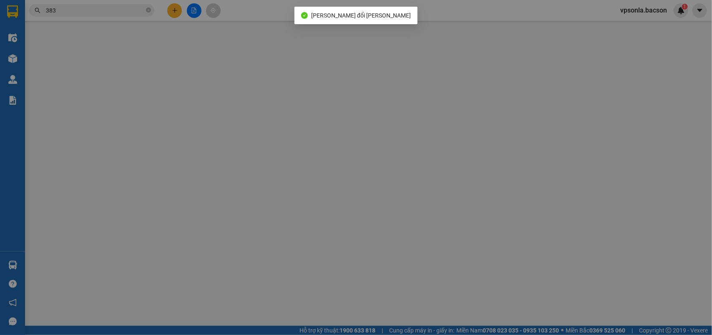
type input "0941551559"
type input "yn"
type input "0977900383"
type input "Tuyết"
type input "50.000"
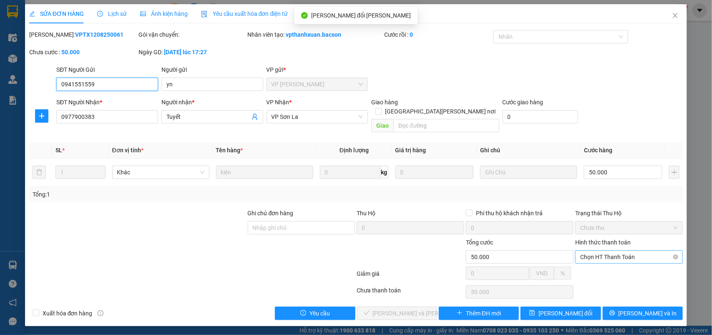
click at [589, 251] on span "Chọn HT Thanh Toán" at bounding box center [630, 257] width 98 height 13
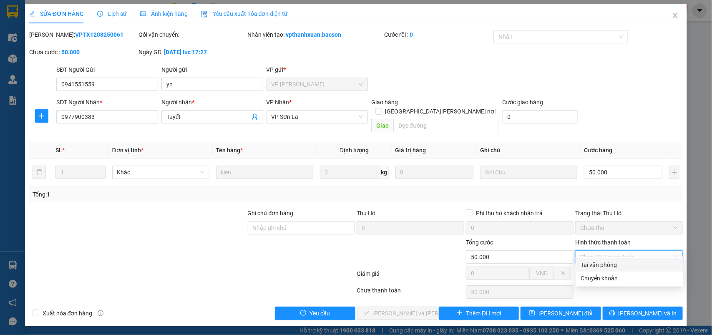
click at [589, 264] on div "Tại văn phòng" at bounding box center [630, 264] width 98 height 9
type input "0"
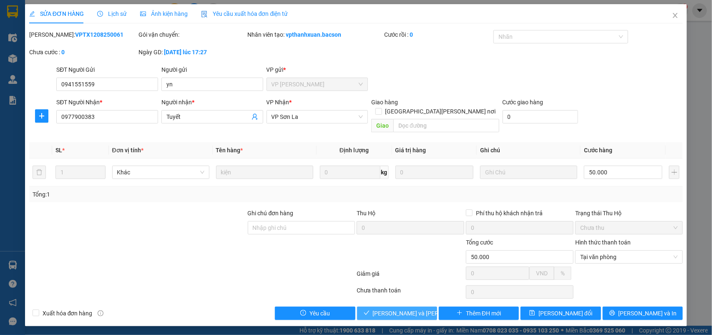
click at [389, 309] on span "[PERSON_NAME] và [PERSON_NAME] hàng" at bounding box center [429, 313] width 113 height 9
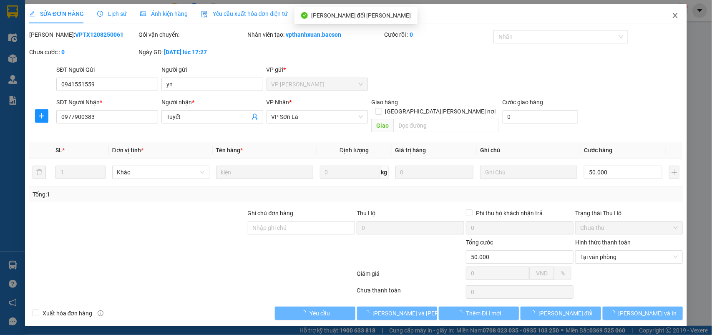
click at [674, 15] on icon "close" at bounding box center [675, 15] width 7 height 7
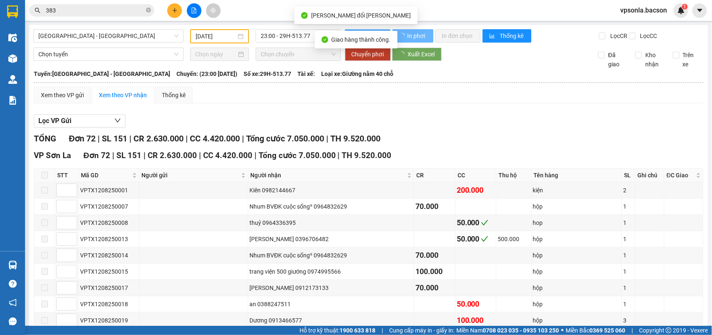
click at [80, 15] on span "383" at bounding box center [91, 10] width 125 height 13
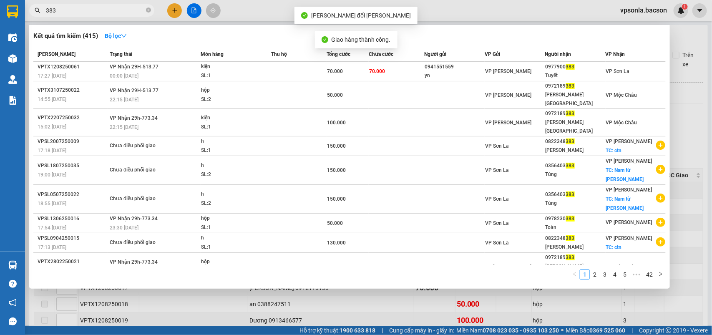
click at [80, 15] on span "383" at bounding box center [91, 10] width 125 height 13
click at [83, 10] on input "383" at bounding box center [95, 10] width 98 height 9
click at [83, 9] on input "383" at bounding box center [95, 10] width 98 height 9
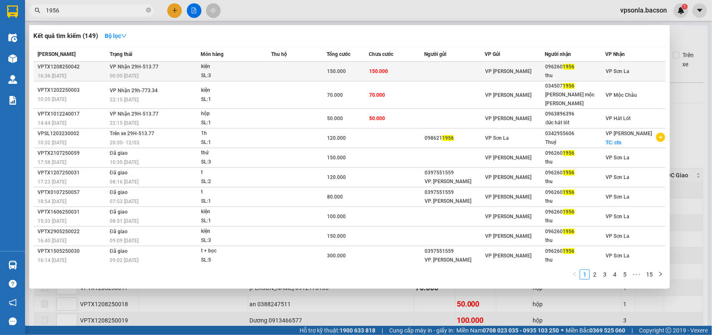
type input "1956"
click at [579, 64] on div "096260 1956" at bounding box center [576, 67] width 60 height 9
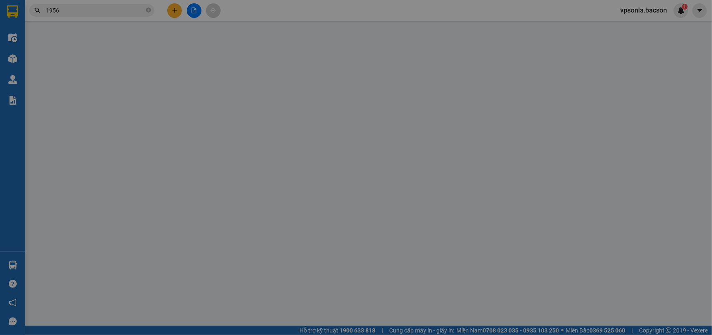
type input "0962601956"
type input "thu"
type input "150.000"
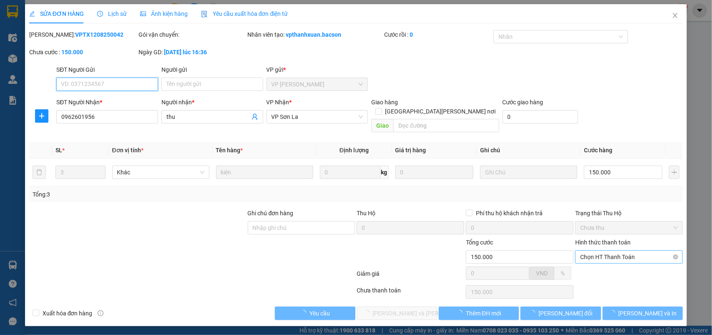
click at [601, 251] on span "Chọn HT Thanh Toán" at bounding box center [630, 257] width 98 height 13
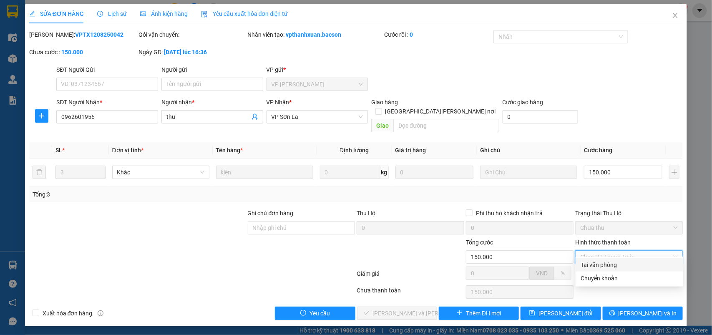
click at [599, 257] on div "Total Paid Fee 0 Total UnPaid Fee 150.000 Cash Collection Total Fee Mã ĐH: VPTX…" at bounding box center [356, 175] width 654 height 290
click at [600, 251] on span "Chọn HT Thanh Toán" at bounding box center [630, 257] width 98 height 13
click at [593, 266] on div "Tại văn phòng" at bounding box center [630, 264] width 98 height 9
type input "0"
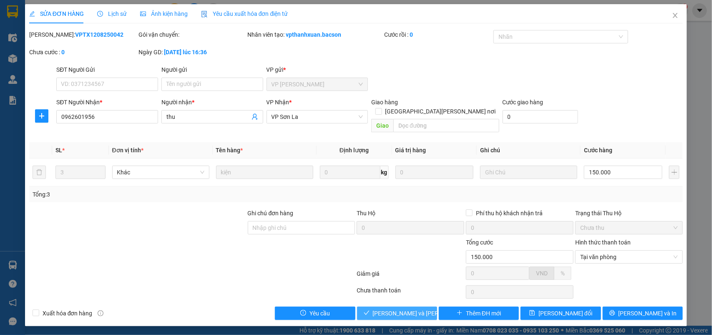
click at [399, 309] on span "[PERSON_NAME] và [PERSON_NAME] hàng" at bounding box center [429, 313] width 113 height 9
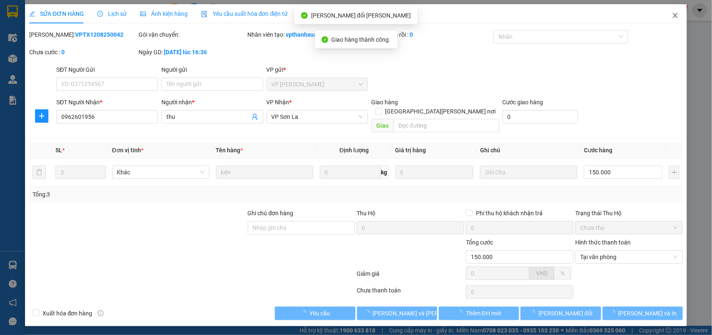
click at [677, 13] on icon "close" at bounding box center [675, 15] width 7 height 7
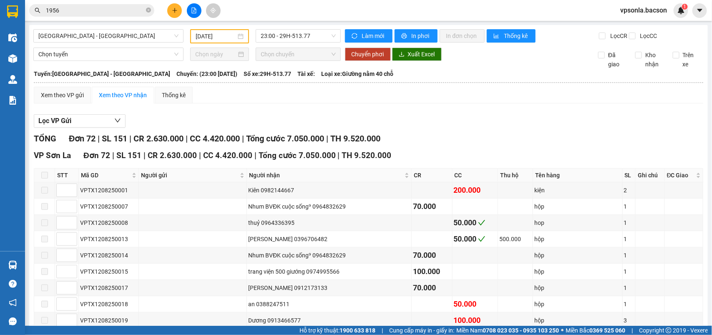
click at [81, 15] on span "1956" at bounding box center [91, 10] width 125 height 13
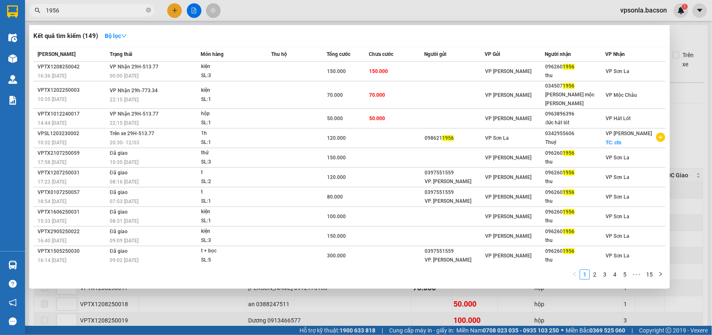
click at [82, 12] on input "1956" at bounding box center [95, 10] width 98 height 9
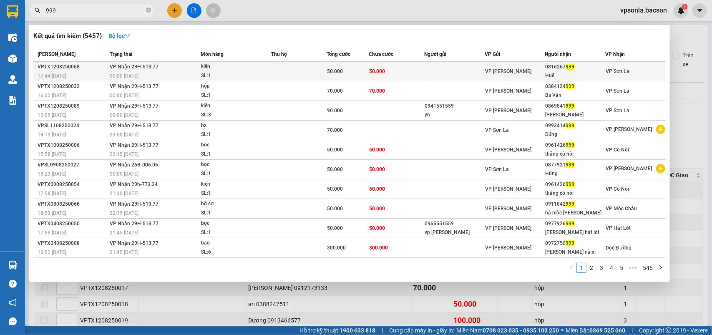
type input "999"
click at [575, 71] on div "Huệ" at bounding box center [576, 75] width 60 height 9
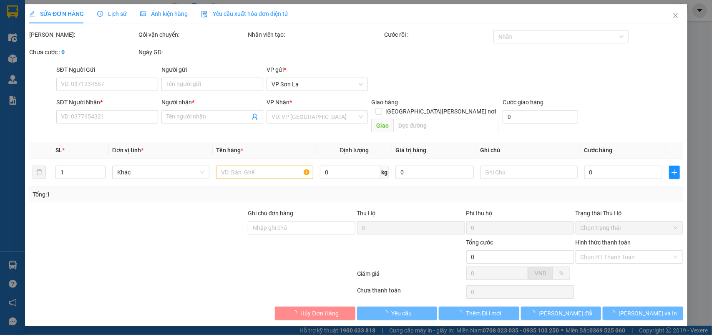
click at [608, 238] on div "Hình thức thanh toán" at bounding box center [630, 244] width 108 height 13
type input "0816267999"
type input "Huệ"
type input "50.000"
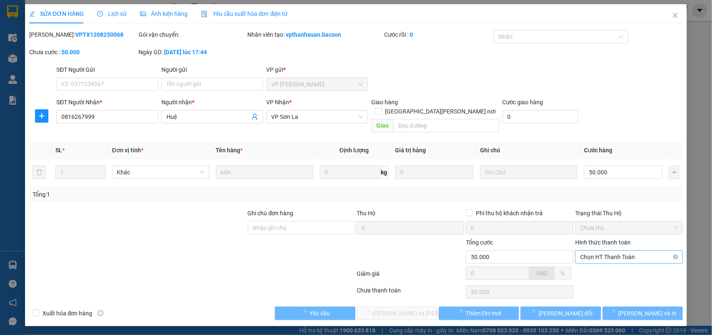
click at [601, 251] on span "Chọn HT Thanh Toán" at bounding box center [630, 257] width 98 height 13
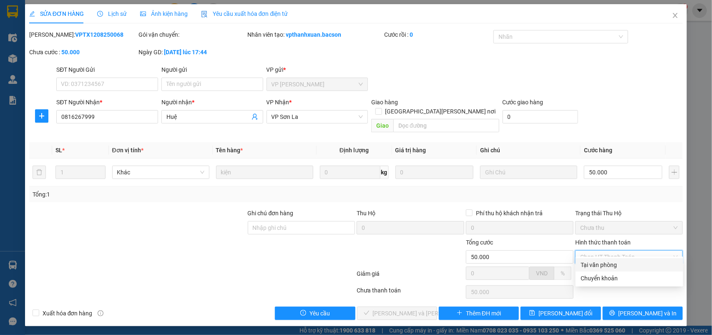
click at [599, 265] on div "Tại văn phòng" at bounding box center [630, 264] width 98 height 9
type input "0"
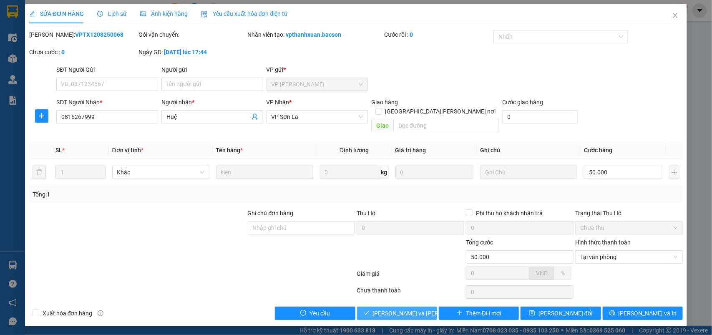
drag, startPoint x: 376, startPoint y: 305, endPoint x: 623, endPoint y: 245, distance: 254.7
click at [376, 307] on button "[PERSON_NAME] và [PERSON_NAME] hàng" at bounding box center [397, 313] width 80 height 13
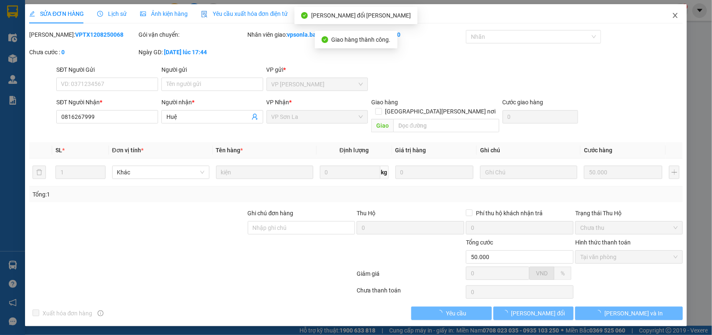
click at [675, 18] on icon "close" at bounding box center [675, 15] width 7 height 7
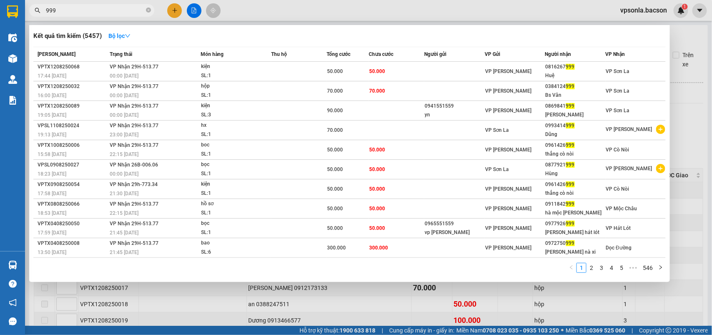
click at [70, 11] on input "999" at bounding box center [95, 10] width 98 height 9
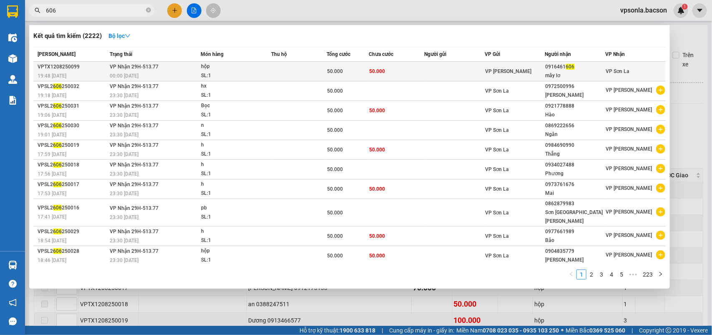
type input "606"
click at [573, 68] on span "606" at bounding box center [570, 67] width 9 height 6
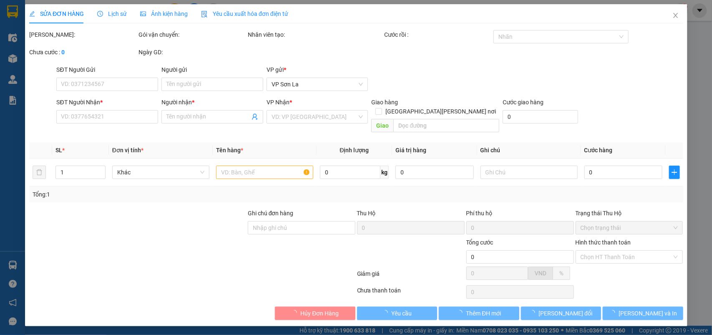
type input "0916461606"
type input "mây lơ"
type input "50.000"
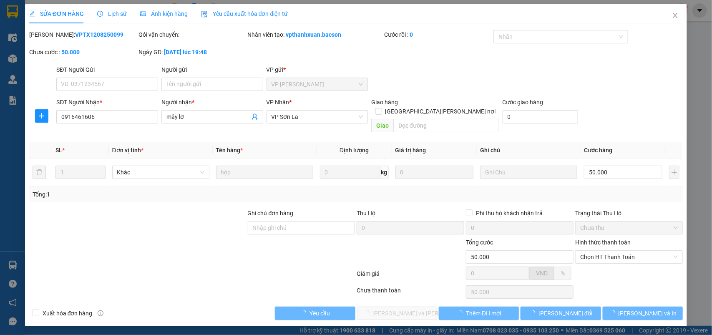
click at [591, 255] on div "Hình thức thanh toán Chọn HT Thanh Toán" at bounding box center [630, 252] width 108 height 29
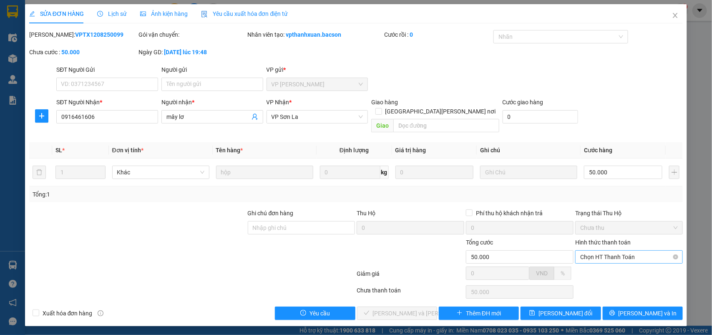
click at [595, 251] on span "Chọn HT Thanh Toán" at bounding box center [630, 257] width 98 height 13
click at [595, 268] on div "Tại văn phòng" at bounding box center [630, 264] width 98 height 9
type input "0"
click at [416, 309] on span "[PERSON_NAME] và [PERSON_NAME] hàng" at bounding box center [429, 313] width 113 height 9
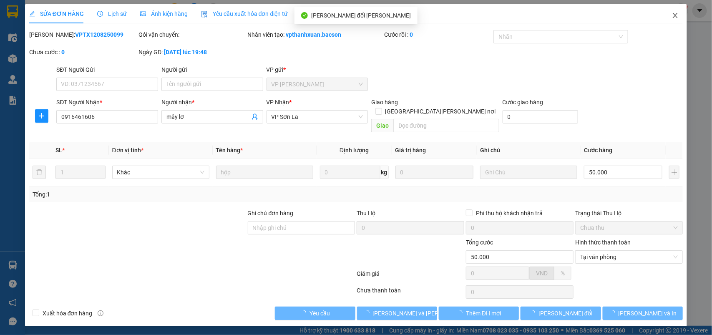
click at [675, 15] on icon "close" at bounding box center [676, 15] width 5 height 5
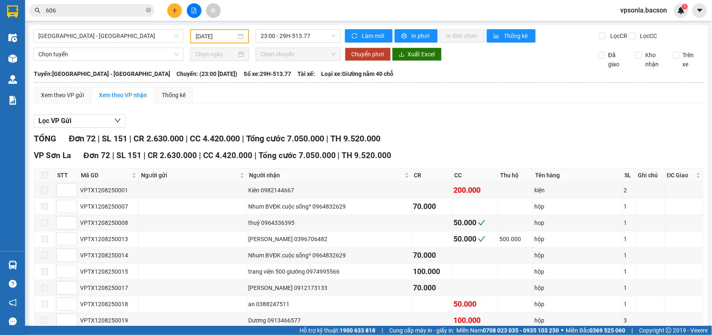
click at [101, 3] on div "Kết quả [PERSON_NAME] ( 2222 ) Bộ lọc Mã ĐH Trạng thái Món hàng Thu hộ [PERSON_…" at bounding box center [356, 10] width 712 height 21
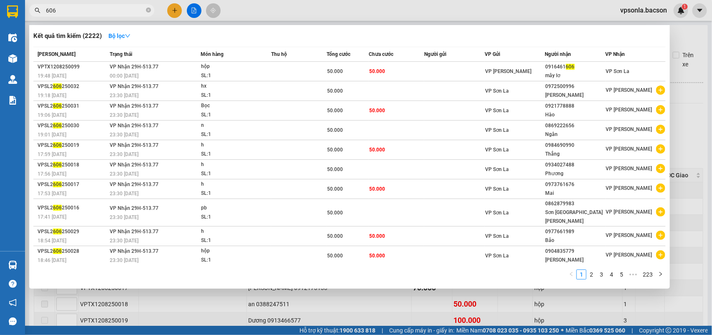
click at [103, 11] on input "606" at bounding box center [95, 10] width 98 height 9
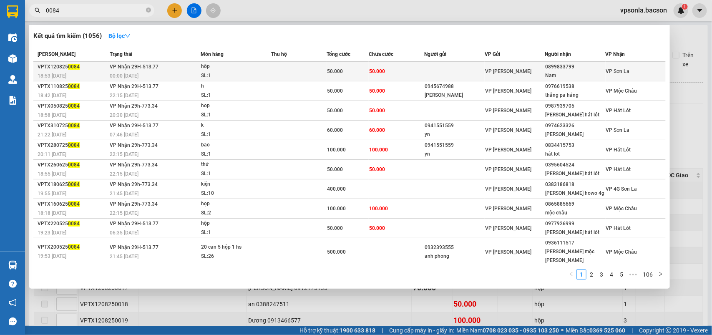
type input "0084"
click at [582, 67] on div "0899833799" at bounding box center [576, 67] width 60 height 9
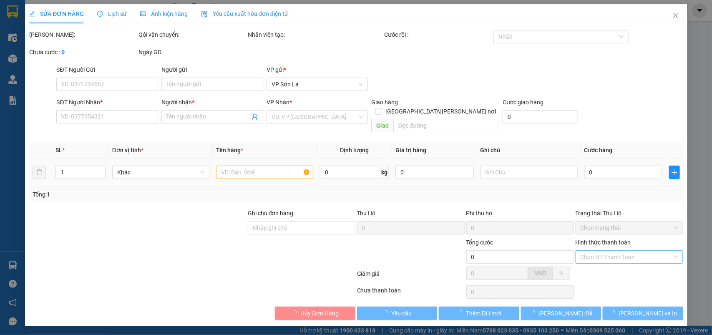
type input "0899833799"
type input "Nam"
type input "50.000"
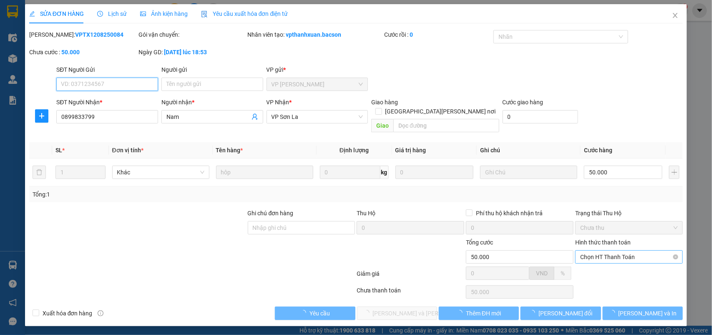
click at [611, 251] on span "Chọn HT Thanh Toán" at bounding box center [630, 257] width 98 height 13
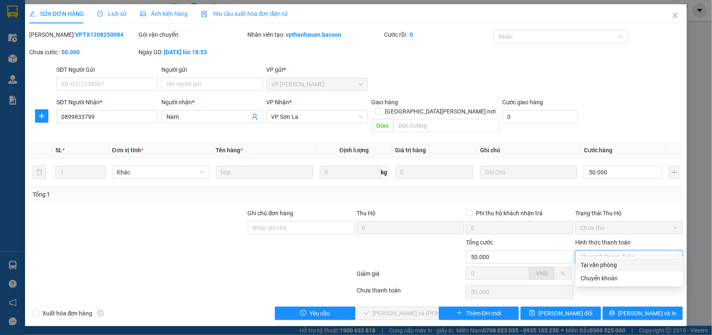
click at [598, 262] on div "Tại văn phòng" at bounding box center [630, 264] width 98 height 9
type input "0"
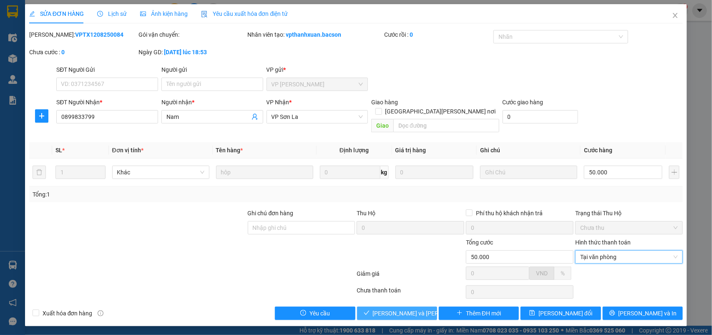
click at [422, 309] on span "[PERSON_NAME] và [PERSON_NAME] hàng" at bounding box center [429, 313] width 113 height 9
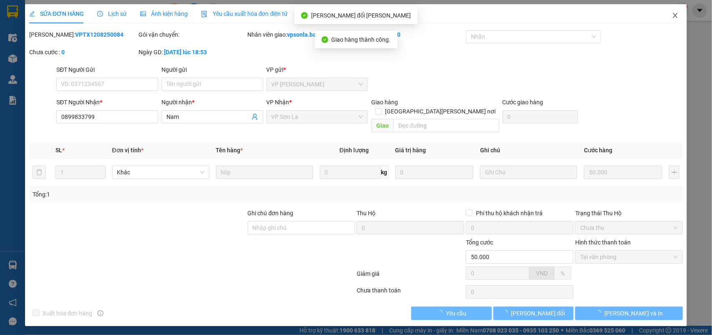
click at [676, 15] on icon "close" at bounding box center [675, 15] width 7 height 7
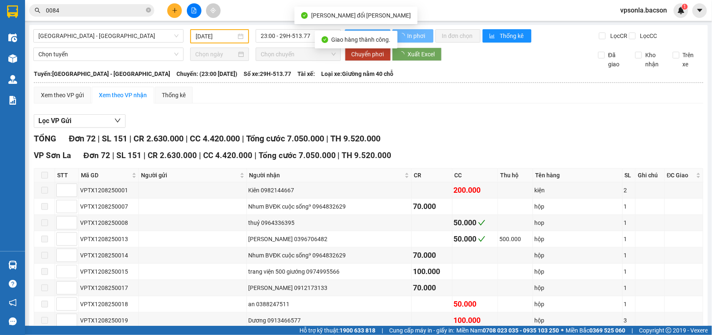
click at [676, 15] on div "1" at bounding box center [681, 10] width 15 height 15
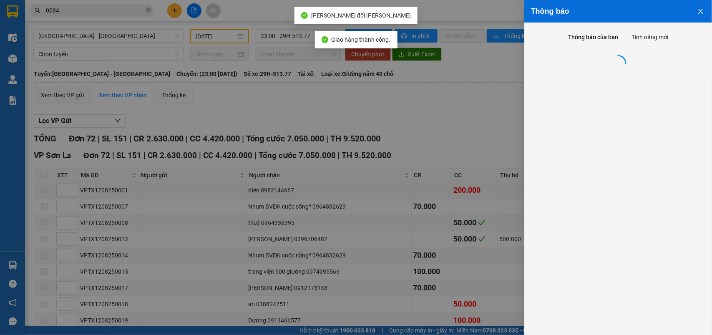
click at [470, 127] on div at bounding box center [356, 167] width 712 height 335
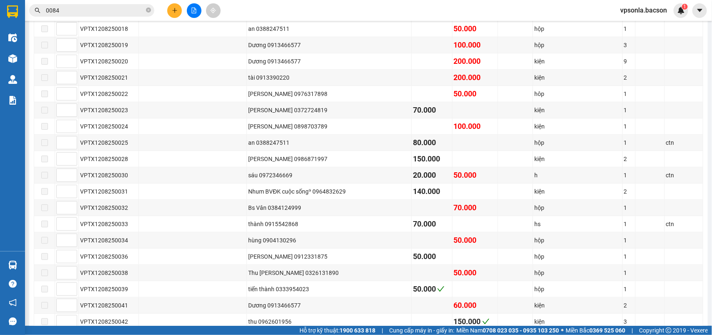
scroll to position [560, 0]
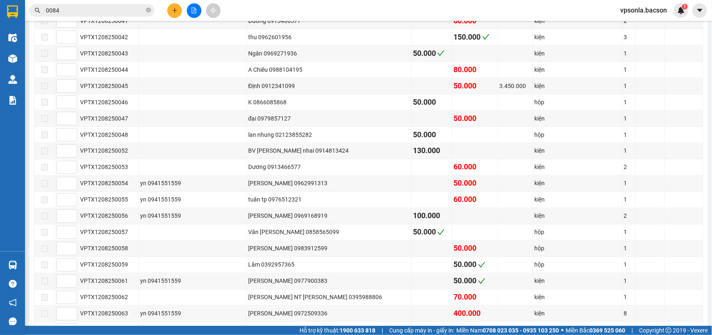
click at [70, 11] on input "0084" at bounding box center [95, 10] width 98 height 9
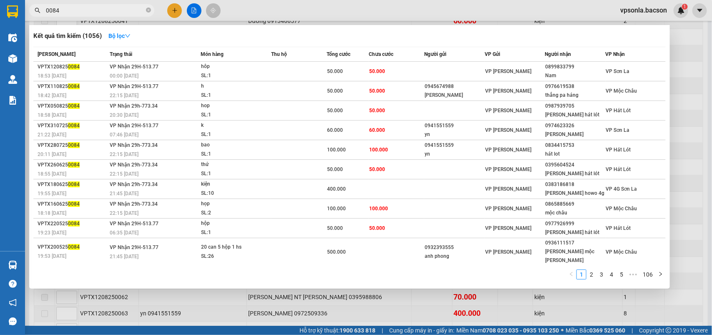
click at [70, 11] on input "0084" at bounding box center [95, 10] width 98 height 9
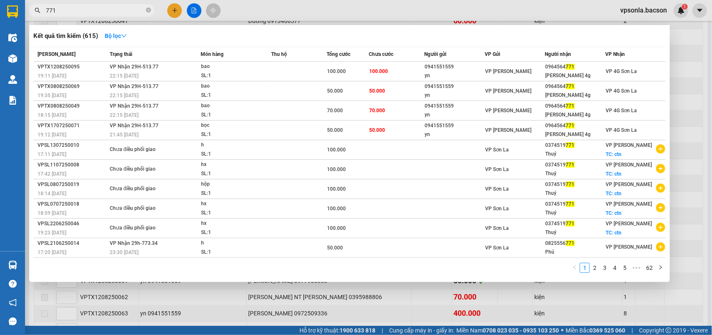
click at [68, 3] on div at bounding box center [356, 167] width 712 height 335
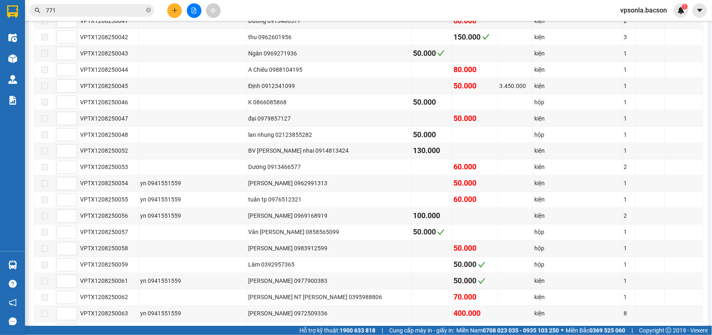
click at [73, 10] on input "771" at bounding box center [95, 10] width 98 height 9
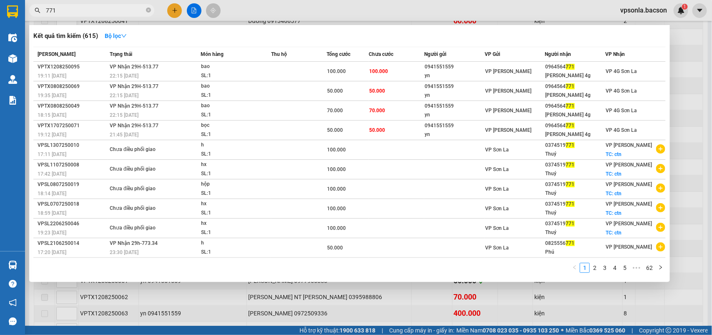
click at [73, 10] on input "771" at bounding box center [95, 10] width 98 height 9
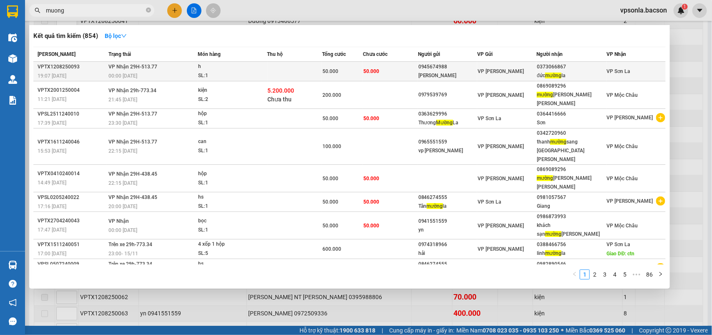
type input "muong"
click at [558, 68] on div "0373066867" at bounding box center [571, 67] width 69 height 9
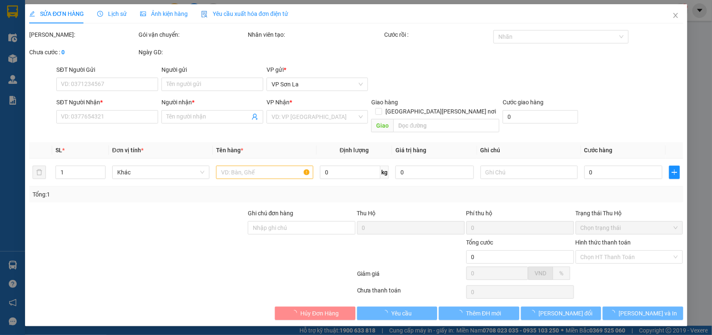
type input "0945674988"
type input "[PERSON_NAME]"
type input "0373066867"
type input "đức mường la"
type input "50.000"
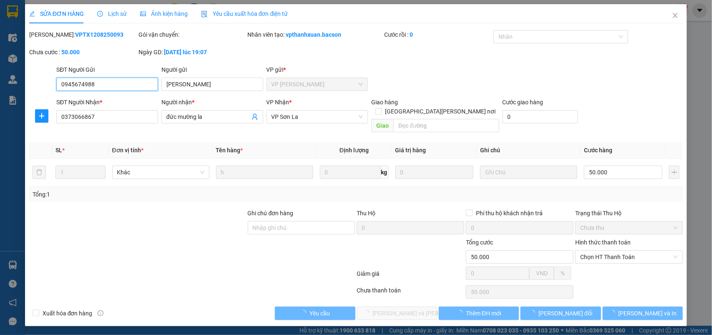
click at [604, 251] on span "Chọn HT Thanh Toán" at bounding box center [630, 257] width 98 height 13
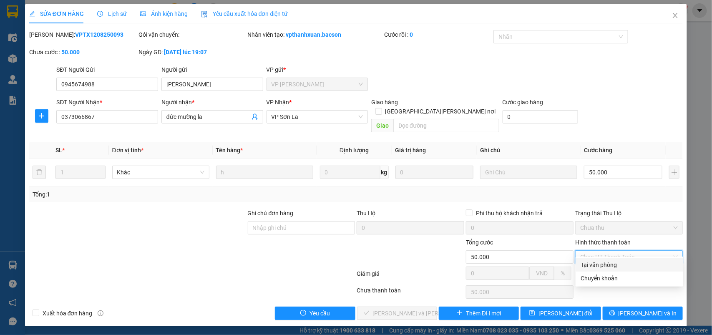
click at [600, 263] on div "Tại văn phòng" at bounding box center [630, 264] width 98 height 9
type input "0"
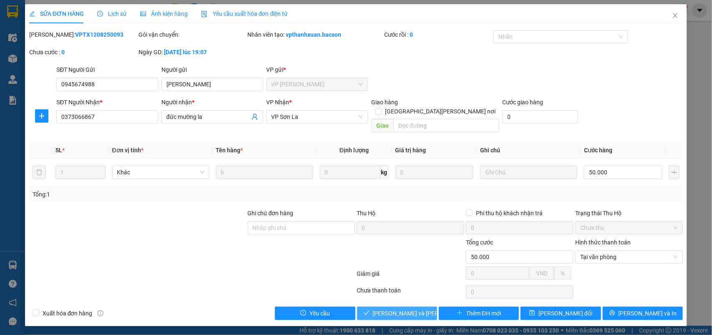
click at [397, 309] on span "[PERSON_NAME] và [PERSON_NAME] hàng" at bounding box center [429, 313] width 113 height 9
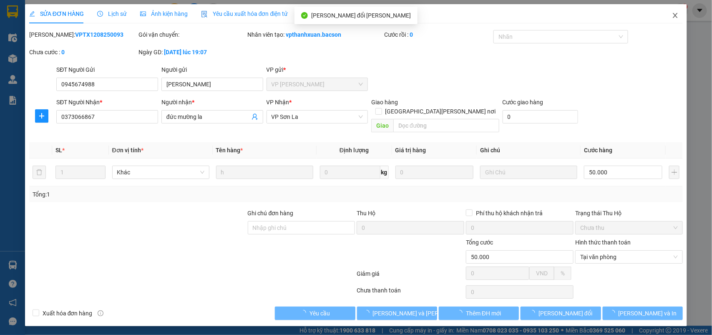
click at [675, 15] on icon "close" at bounding box center [676, 15] width 5 height 5
click at [675, 15] on div "vpsonla.bacson 1" at bounding box center [651, 10] width 75 height 15
